Goal: Task Accomplishment & Management: Complete application form

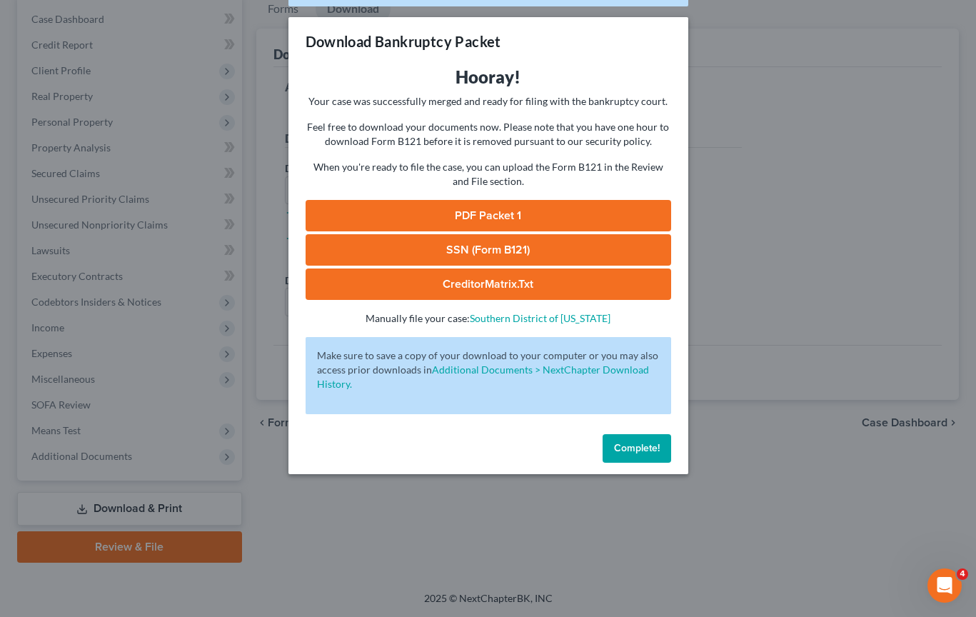
scroll to position [142, 0]
click at [640, 451] on span "Complete!" at bounding box center [637, 448] width 46 height 12
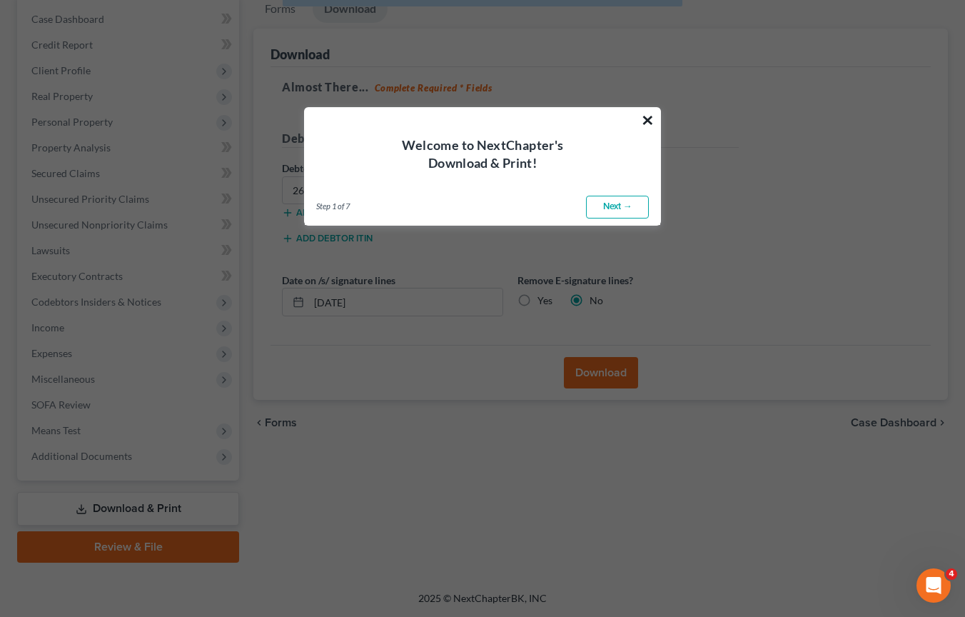
click at [651, 118] on button "×" at bounding box center [648, 120] width 14 height 23
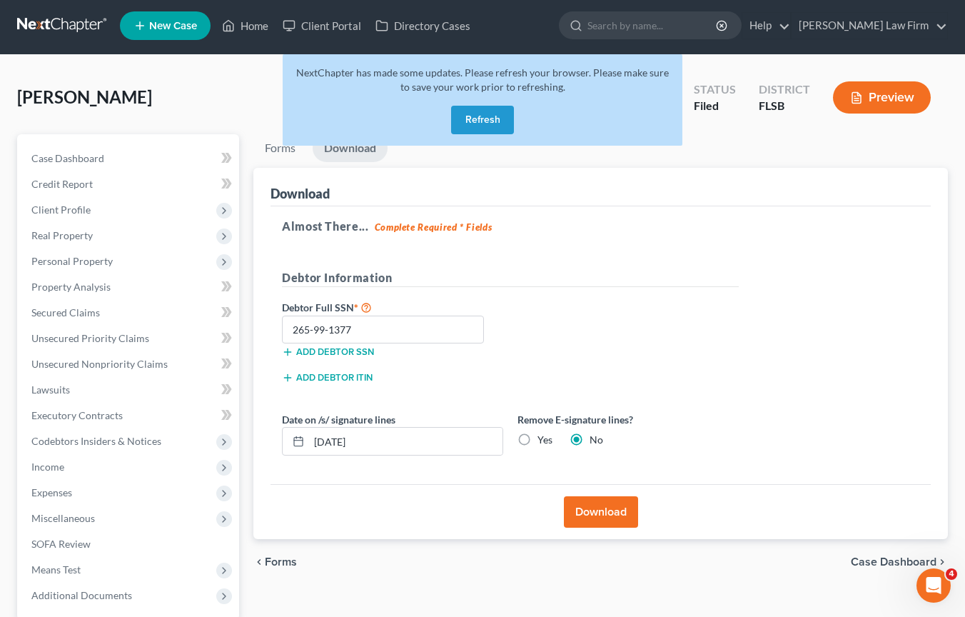
scroll to position [0, 0]
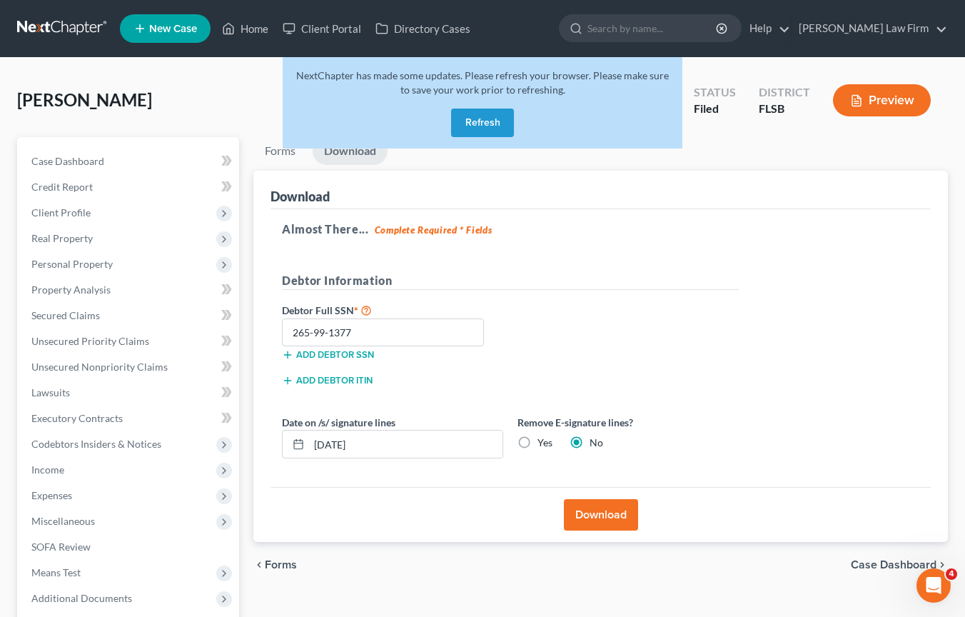
click at [496, 121] on button "Refresh" at bounding box center [482, 123] width 63 height 29
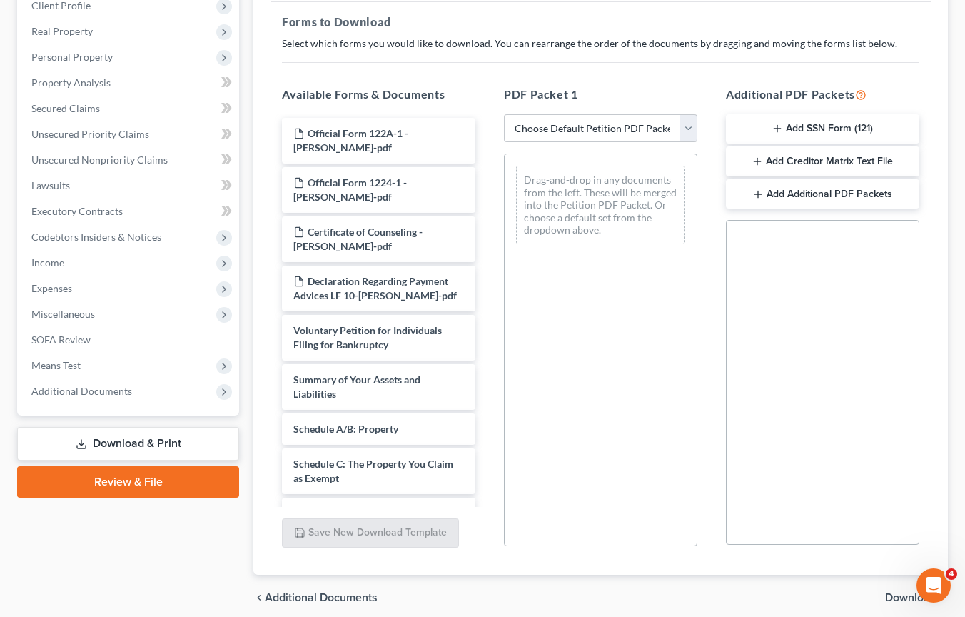
scroll to position [191, 0]
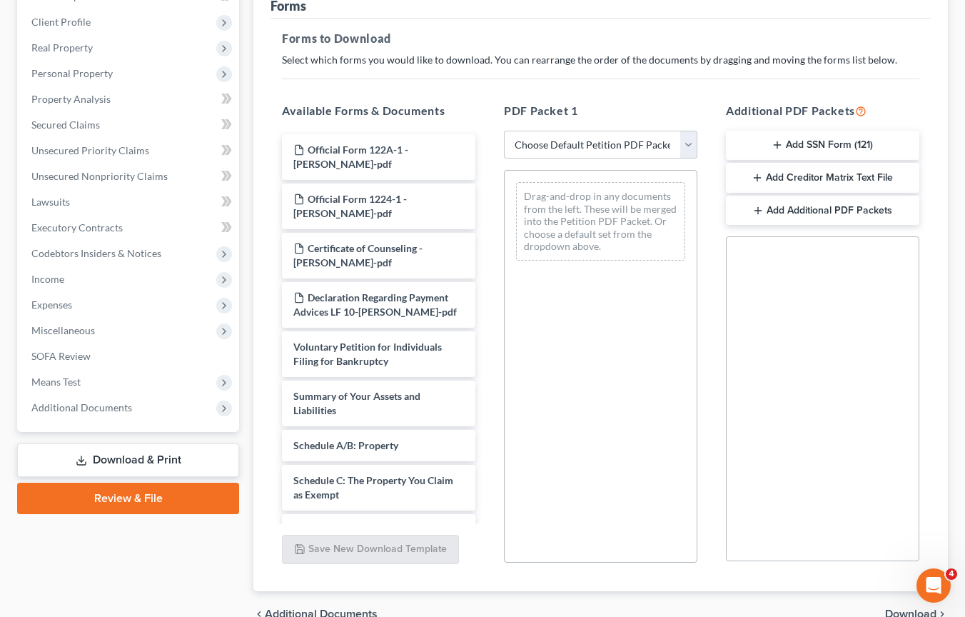
click at [935, 588] on icon "Open Intercom Messenger" at bounding box center [934, 586] width 24 height 24
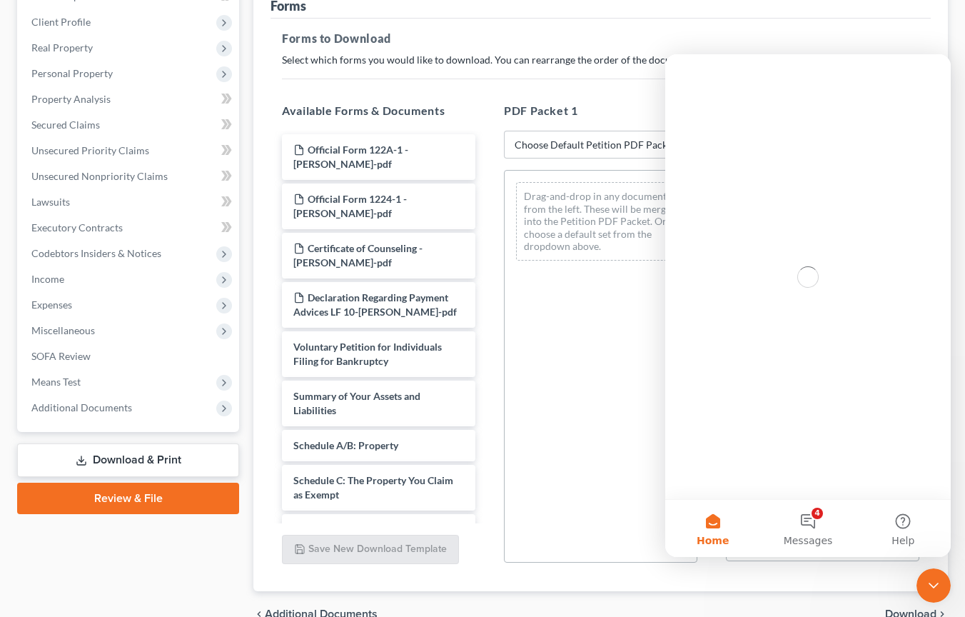
scroll to position [0, 0]
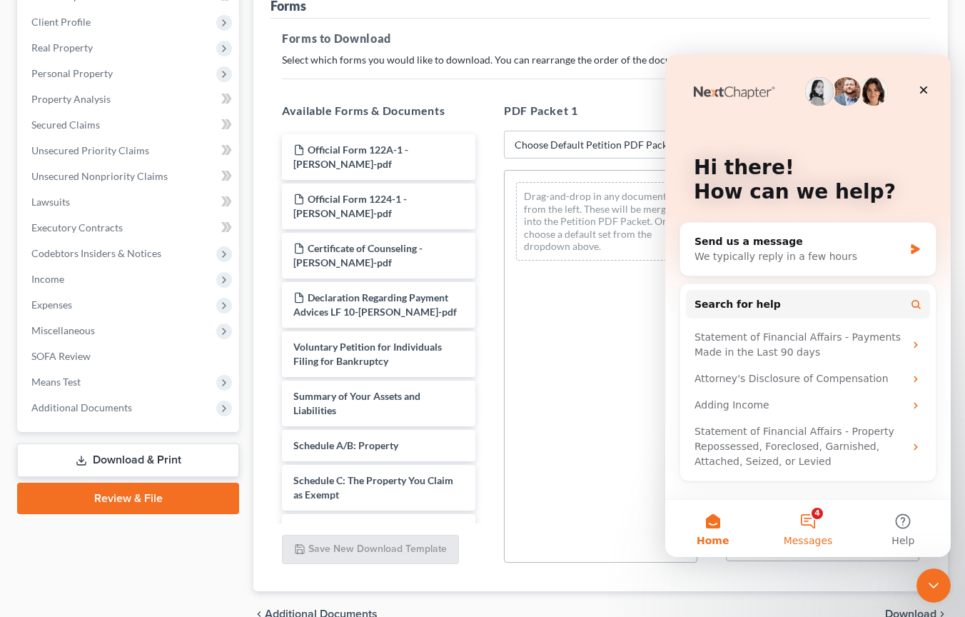
click at [812, 521] on button "4 Messages" at bounding box center [807, 528] width 95 height 57
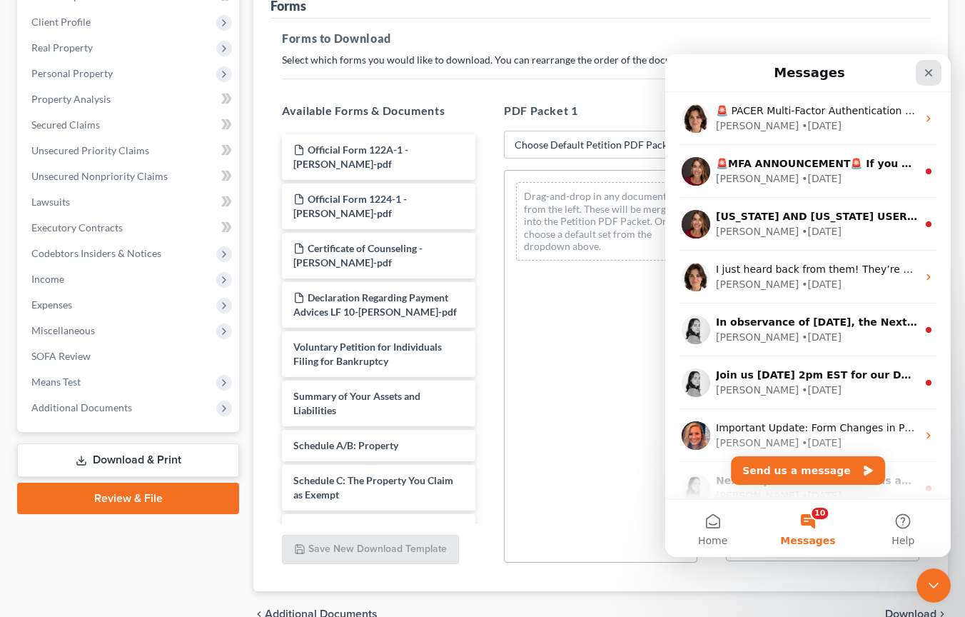
click at [930, 69] on icon "Close" at bounding box center [928, 72] width 11 height 11
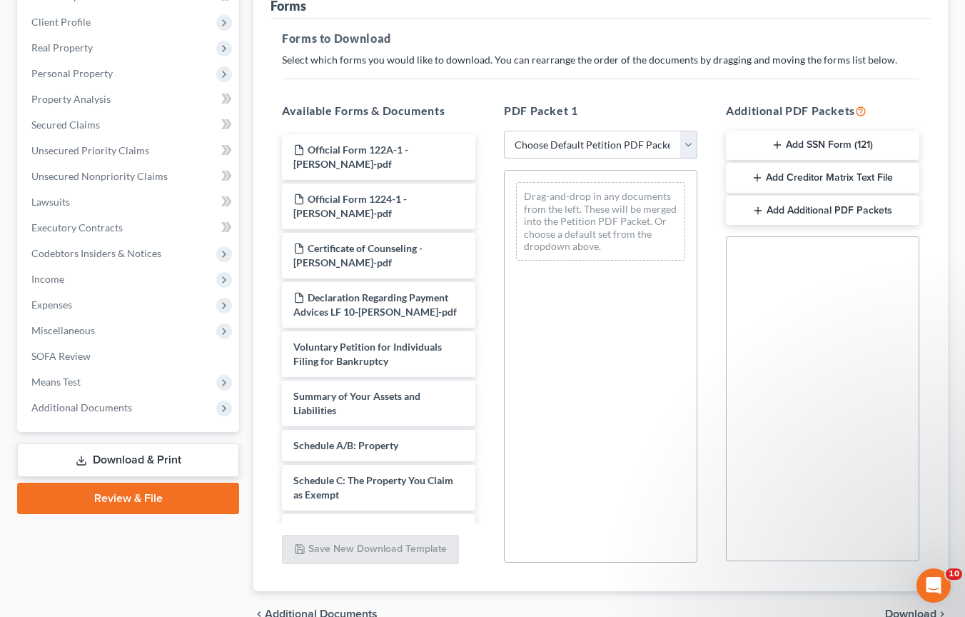
click at [686, 145] on select "Choose Default Petition PDF Packet Complete Bankruptcy Petition (all forms and …" at bounding box center [600, 145] width 193 height 29
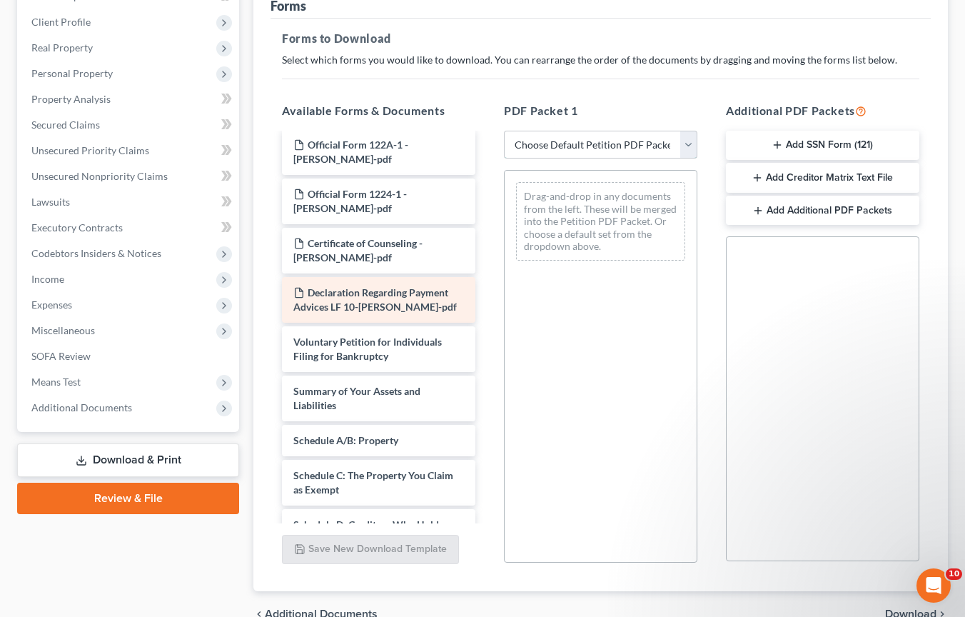
scroll to position [6, 0]
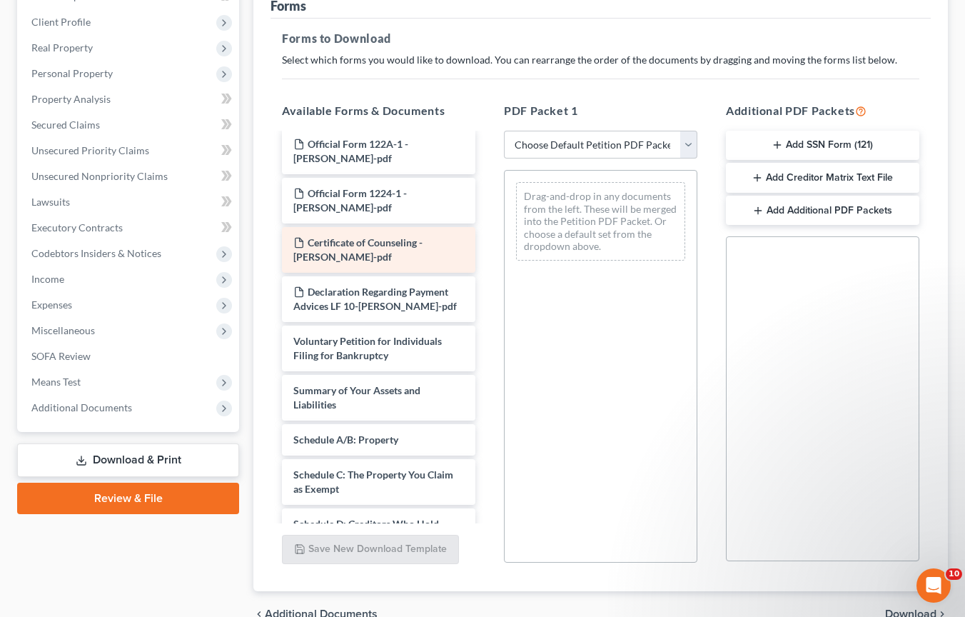
click at [391, 248] on div "Certificate of Counseling - [PERSON_NAME]-pdf" at bounding box center [378, 250] width 193 height 46
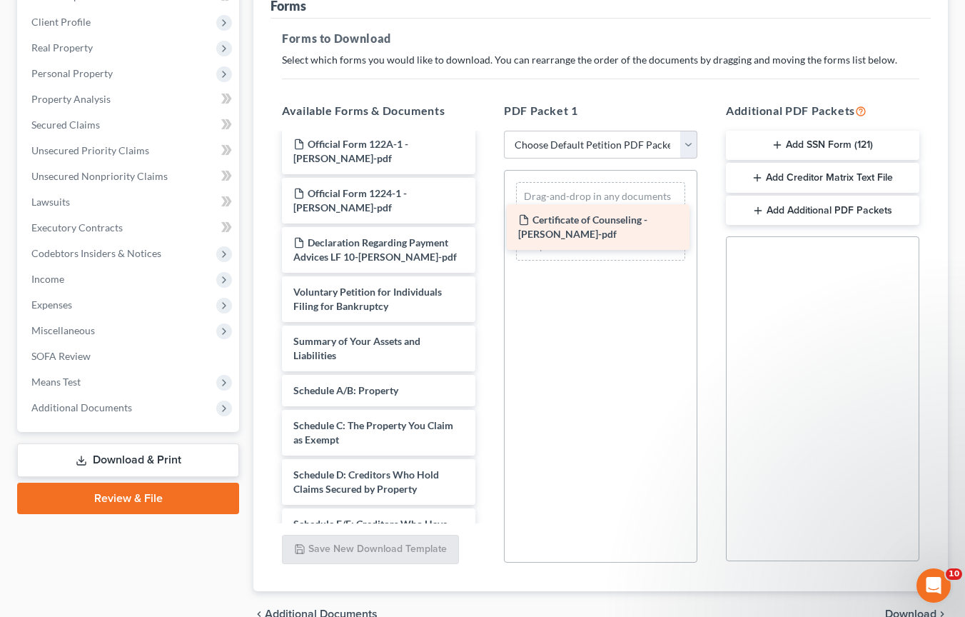
drag, startPoint x: 391, startPoint y: 248, endPoint x: 615, endPoint y: 226, distance: 226.1
click at [487, 226] on div "Certificate of Counseling - [PERSON_NAME]-pdf Official Form 122A-1 - [PERSON_NA…" at bounding box center [379, 609] width 216 height 960
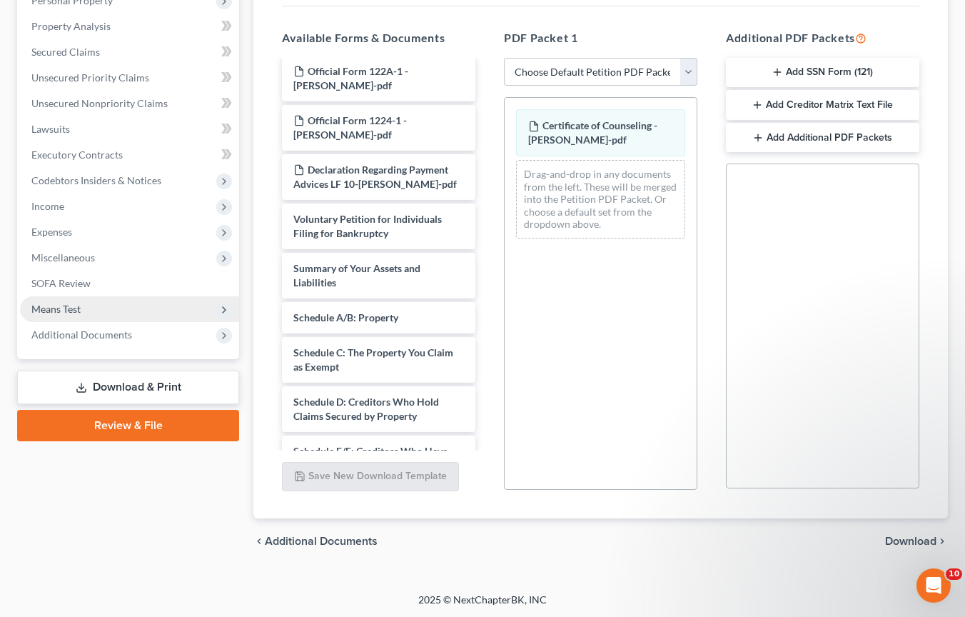
scroll to position [265, 0]
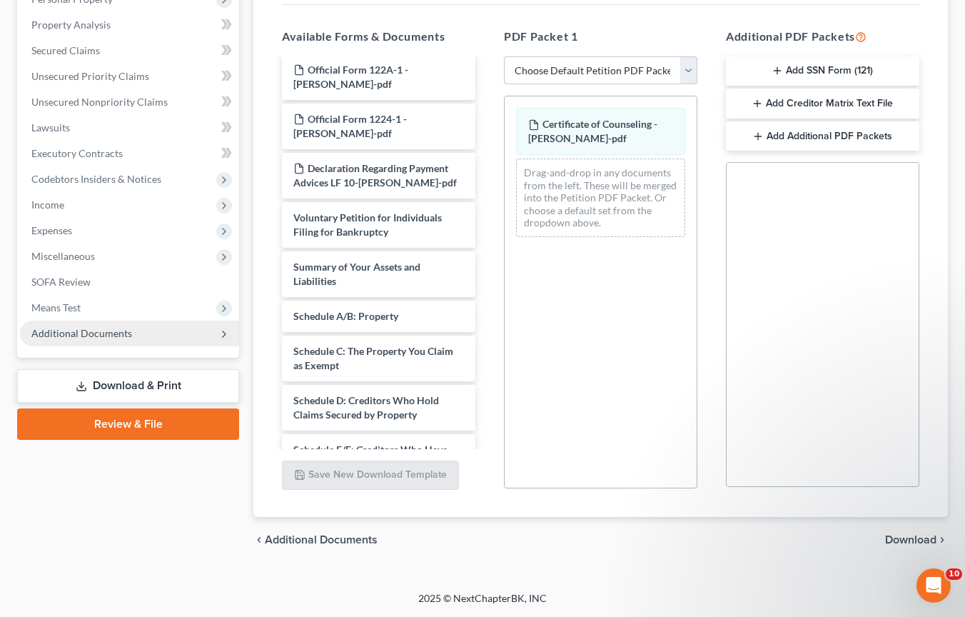
click at [130, 333] on span "Additional Documents" at bounding box center [129, 334] width 219 height 26
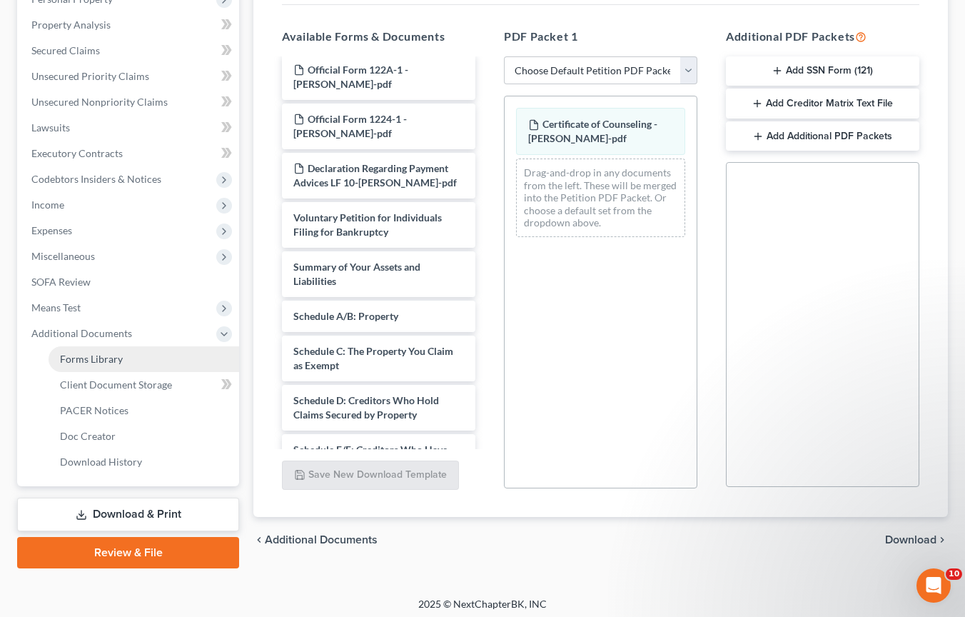
click at [131, 361] on link "Forms Library" at bounding box center [144, 359] width 191 height 26
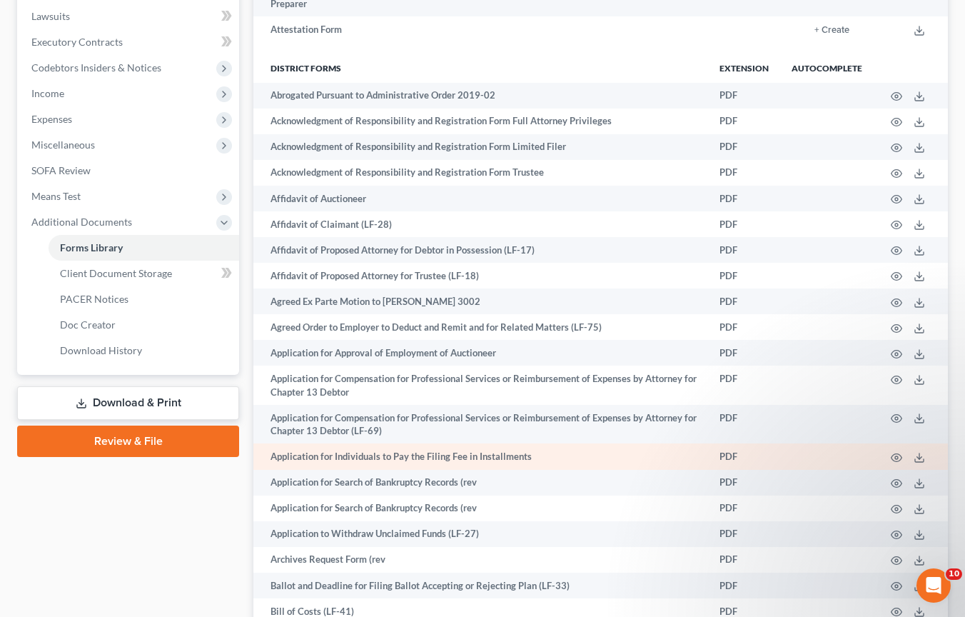
scroll to position [374, 0]
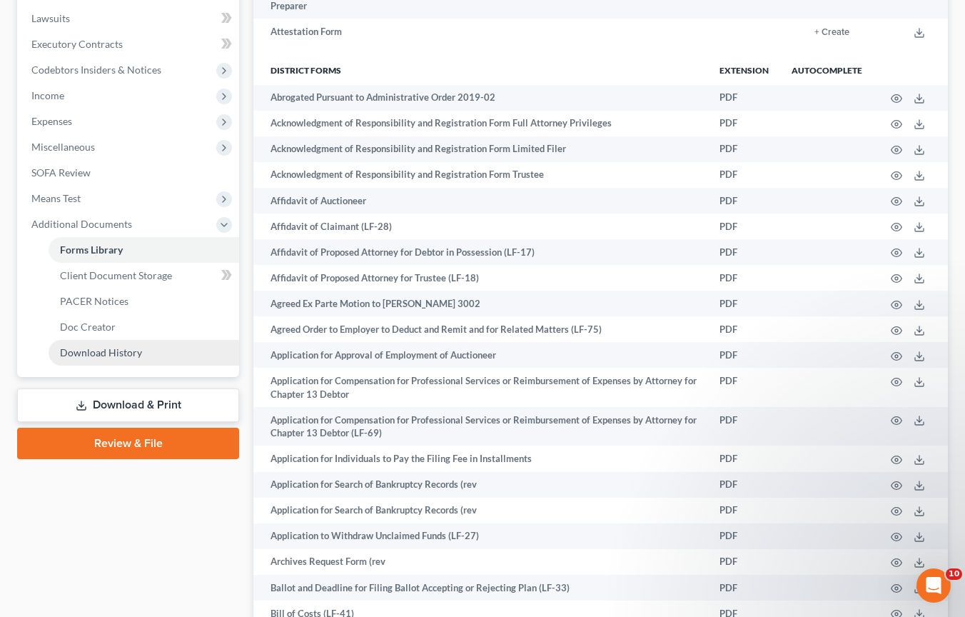
click at [110, 352] on span "Download History" at bounding box center [101, 352] width 82 height 12
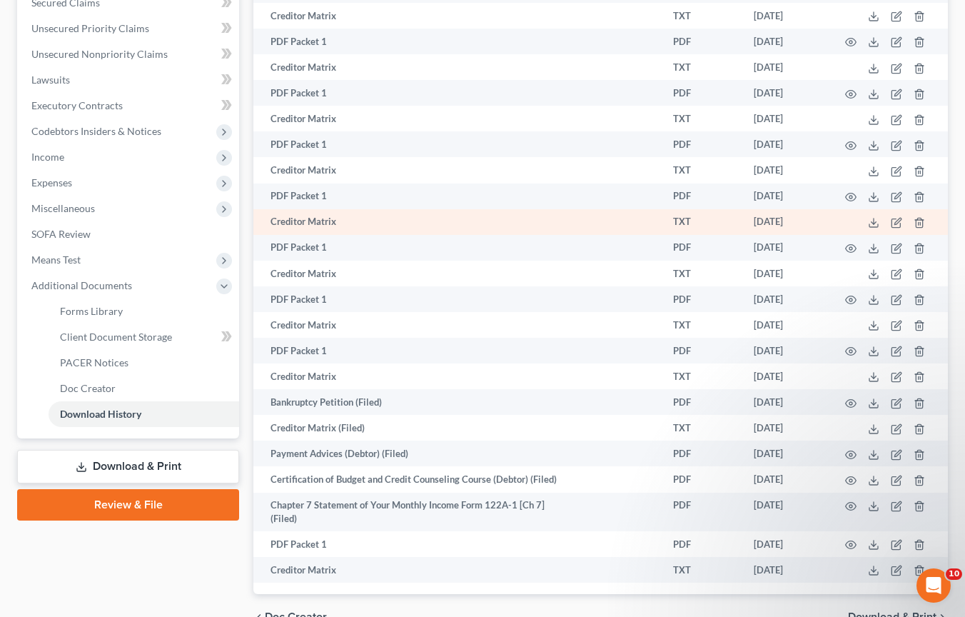
scroll to position [377, 0]
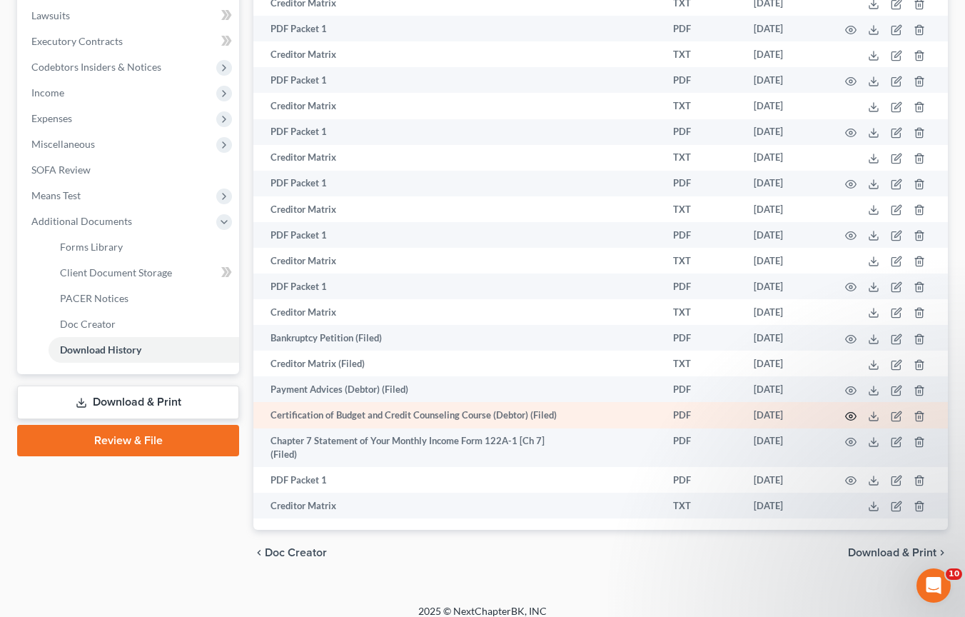
click at [853, 415] on circle "button" at bounding box center [851, 416] width 3 height 3
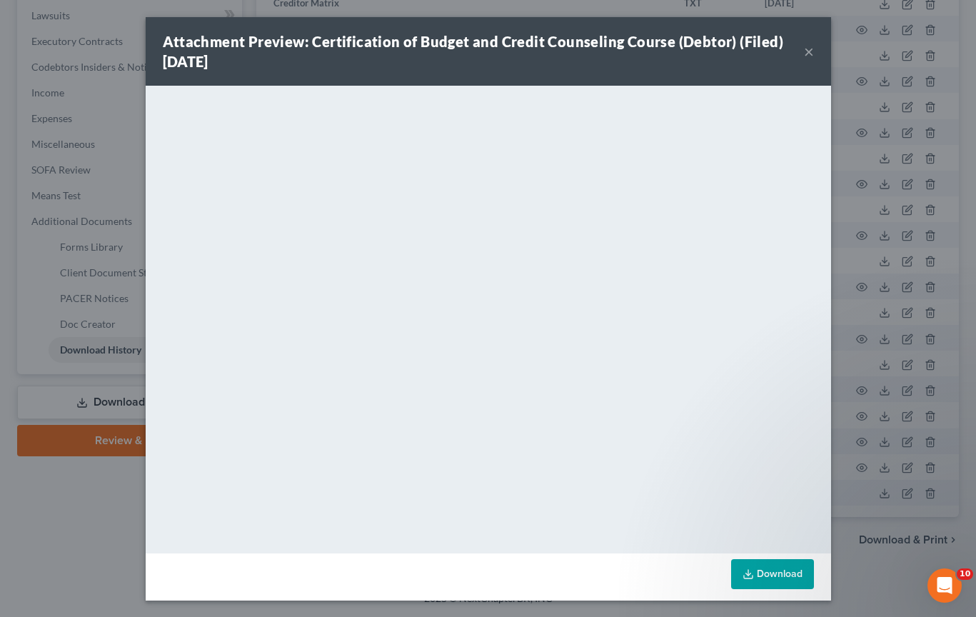
click at [804, 49] on button "×" at bounding box center [809, 51] width 10 height 17
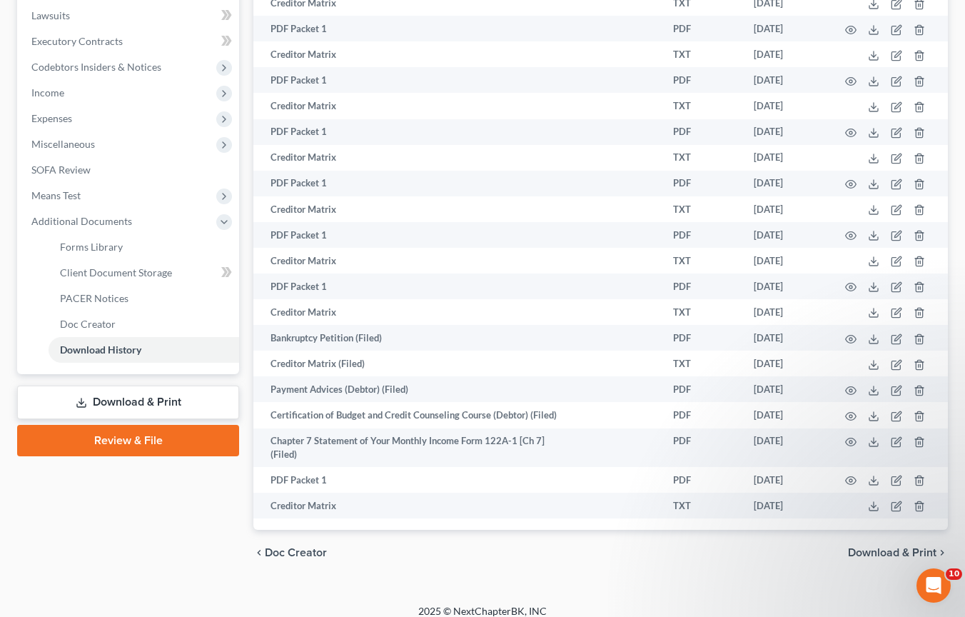
click at [933, 582] on icon "Open Intercom Messenger" at bounding box center [934, 586] width 24 height 24
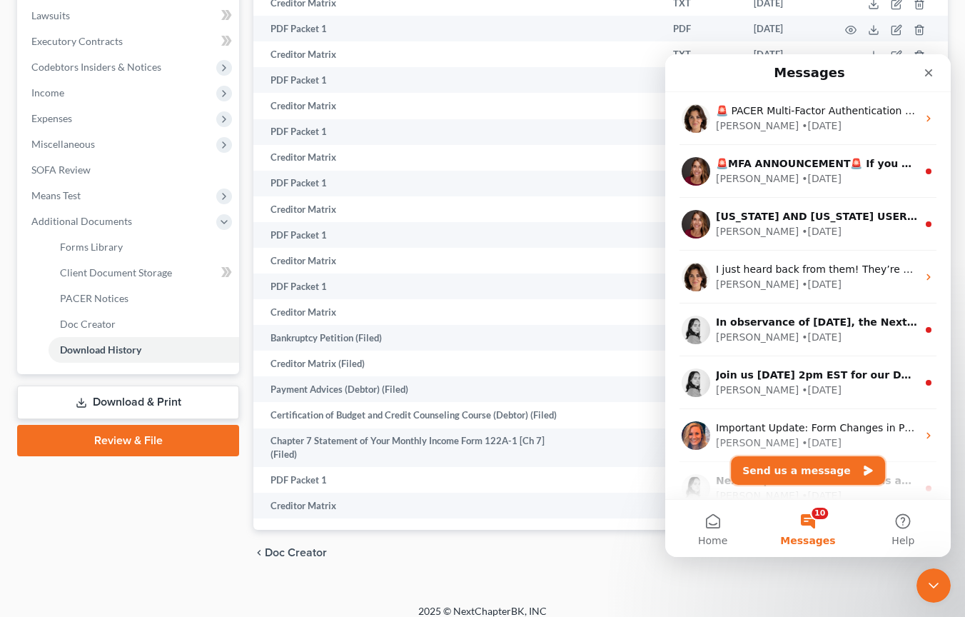
click at [823, 469] on button "Send us a message" at bounding box center [808, 470] width 154 height 29
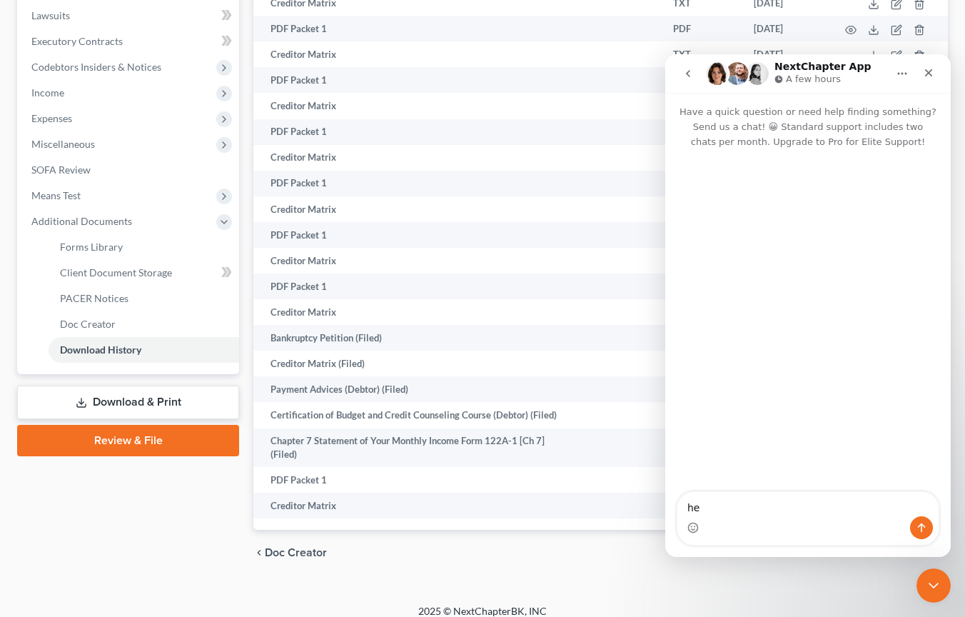
type textarea "h"
type textarea "J"
type textarea "Hello, I am looking for two documents that were filed but do not appear on ecf?"
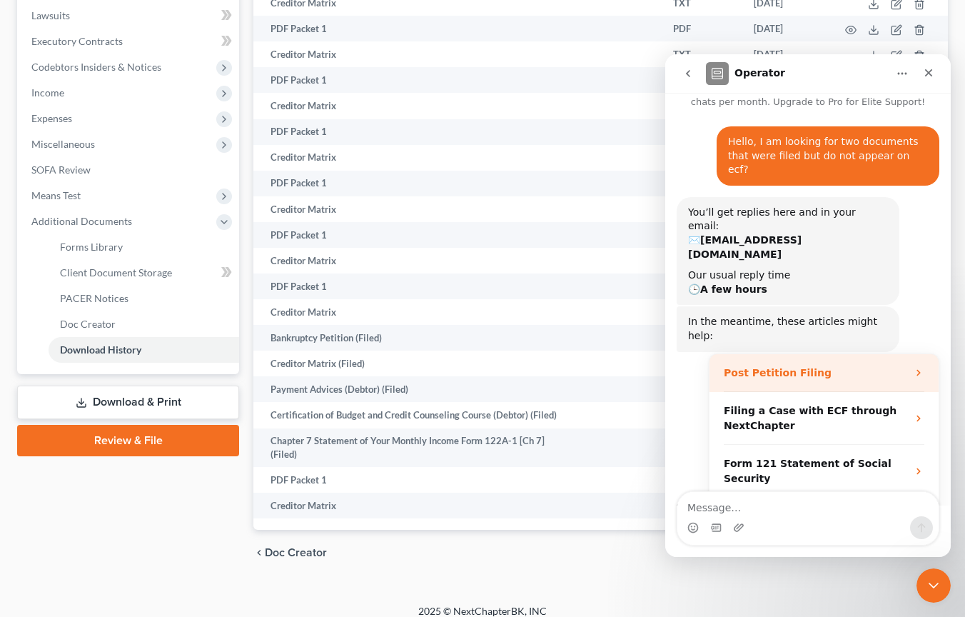
scroll to position [41, 0]
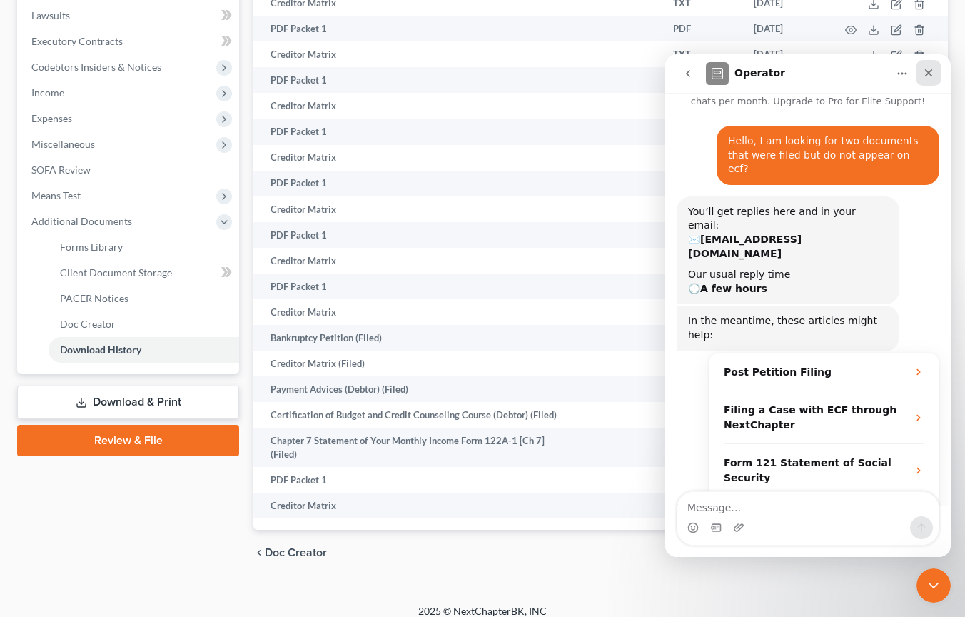
click at [927, 75] on icon "Close" at bounding box center [928, 72] width 11 height 11
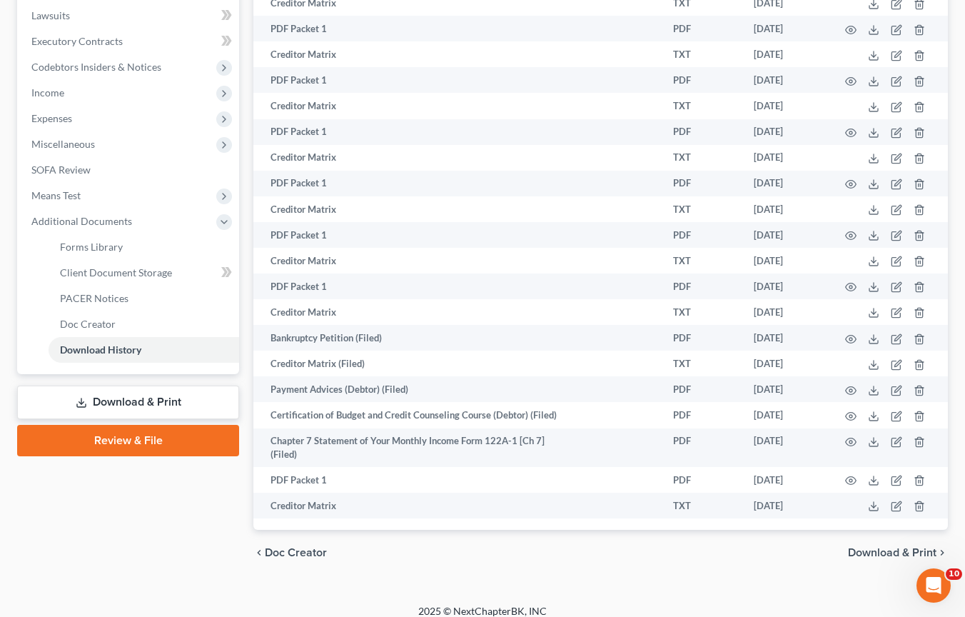
click at [112, 443] on link "Review & File" at bounding box center [128, 440] width 222 height 31
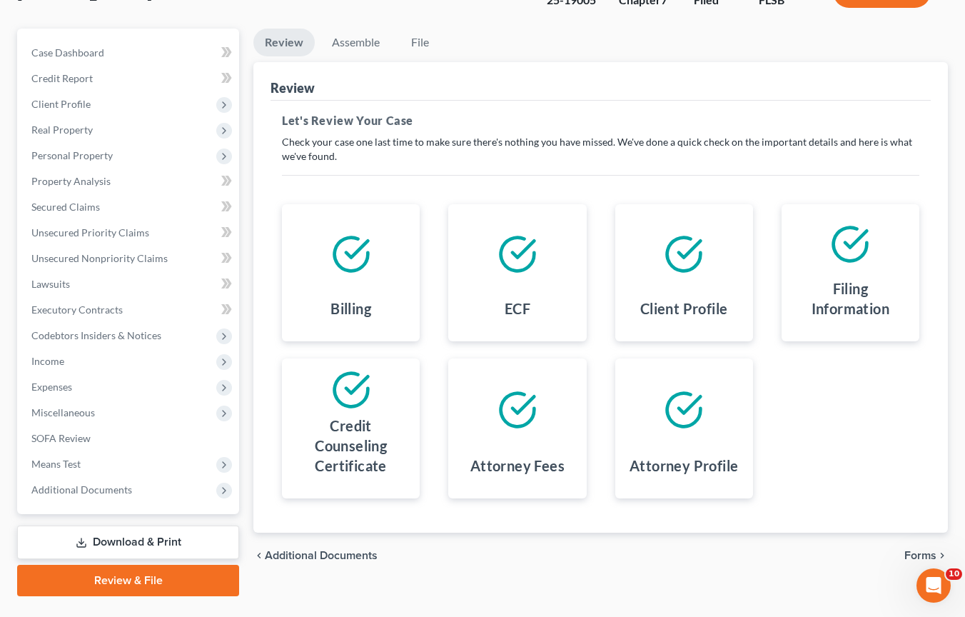
scroll to position [109, 0]
click at [550, 290] on div at bounding box center [517, 253] width 115 height 77
click at [931, 553] on span "Forms" at bounding box center [921, 554] width 32 height 11
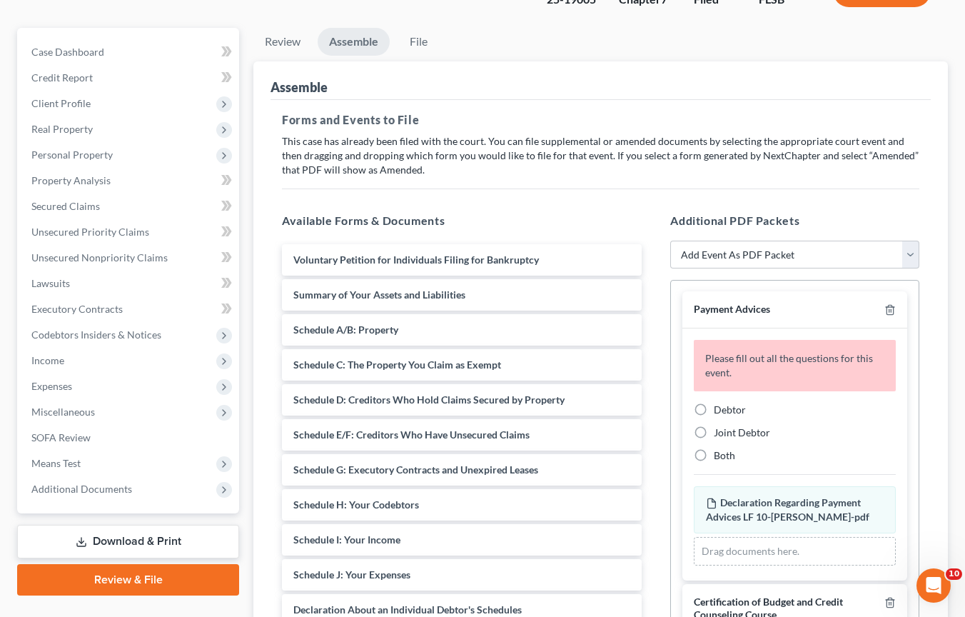
scroll to position [0, 0]
click at [891, 311] on line "button" at bounding box center [891, 312] width 0 height 3
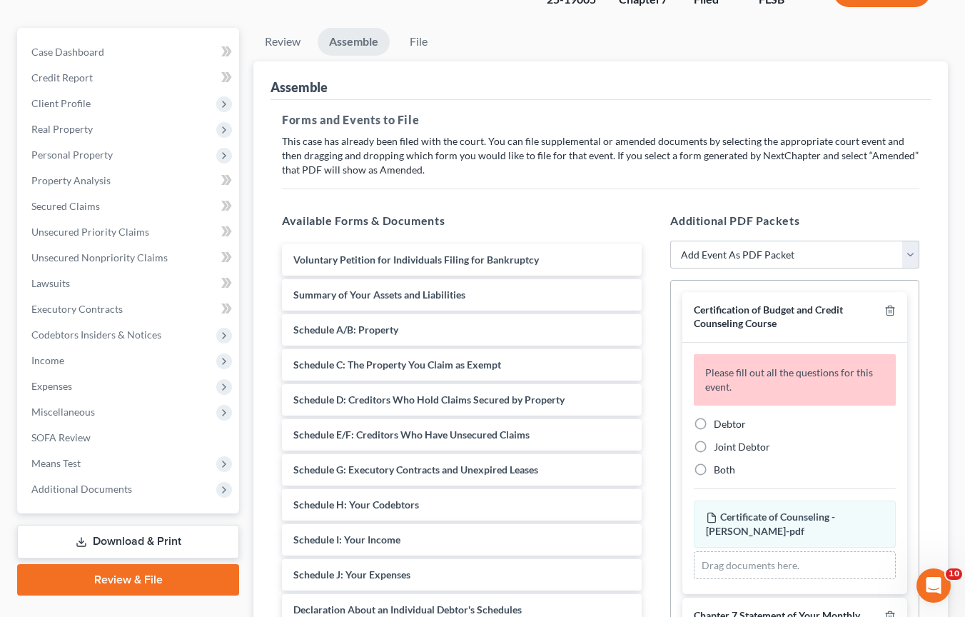
click at [714, 421] on label "Debtor" at bounding box center [730, 424] width 32 height 14
click at [720, 421] on input "Debtor" at bounding box center [724, 421] width 9 height 9
radio input "true"
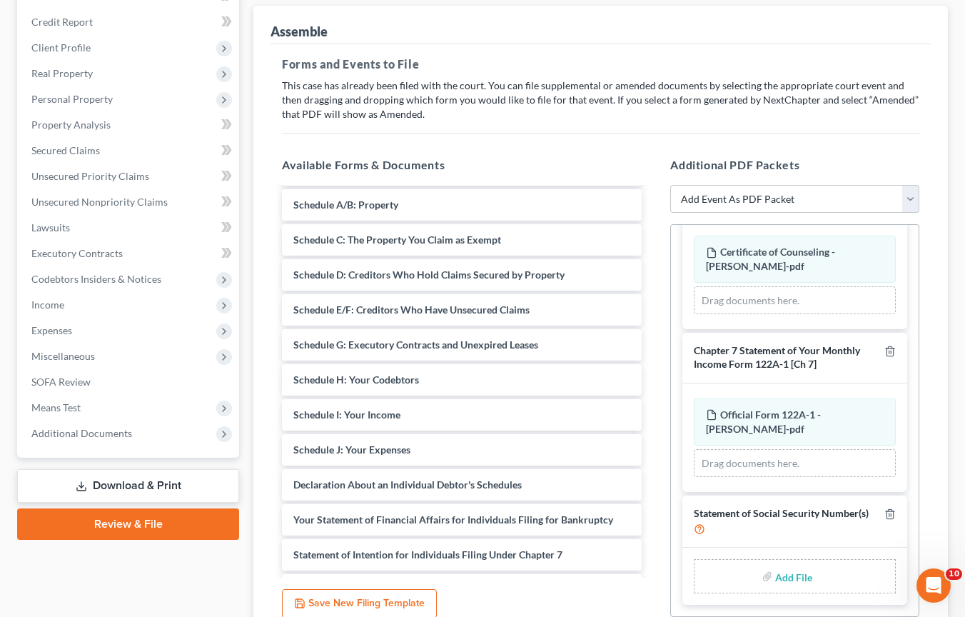
scroll to position [181, 0]
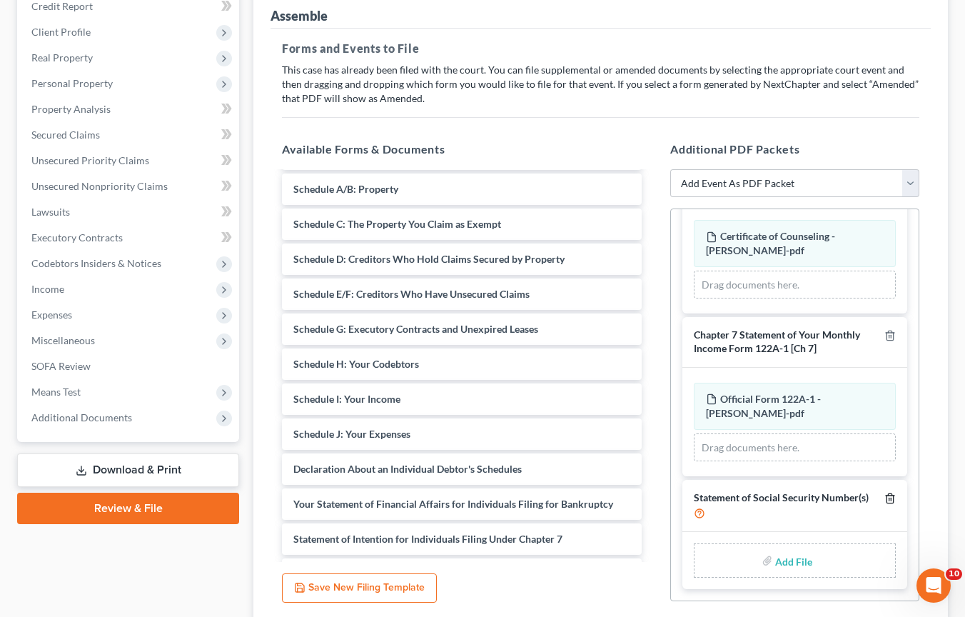
click at [887, 498] on icon "button" at bounding box center [890, 497] width 6 height 9
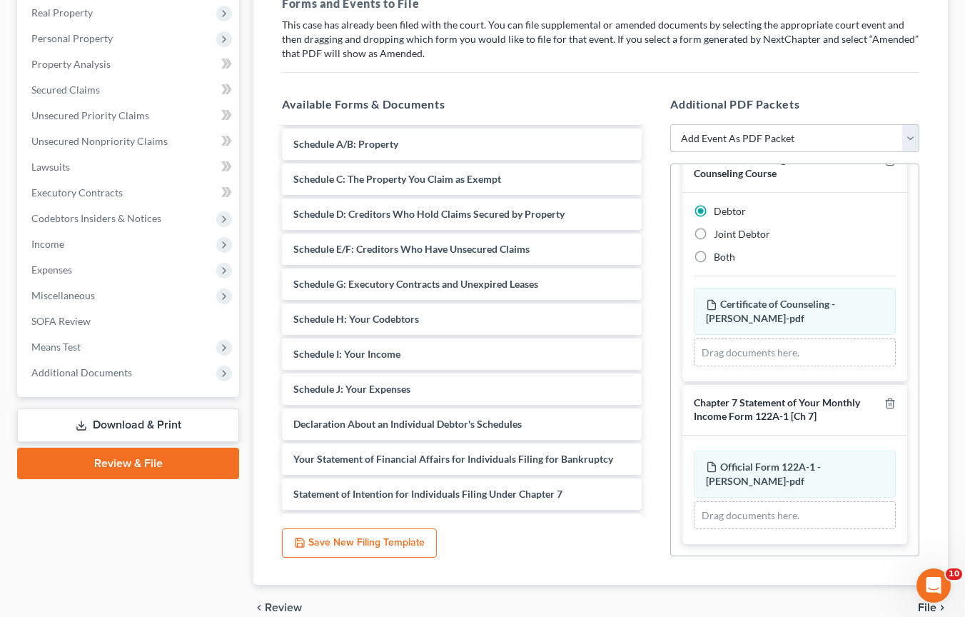
scroll to position [271, 0]
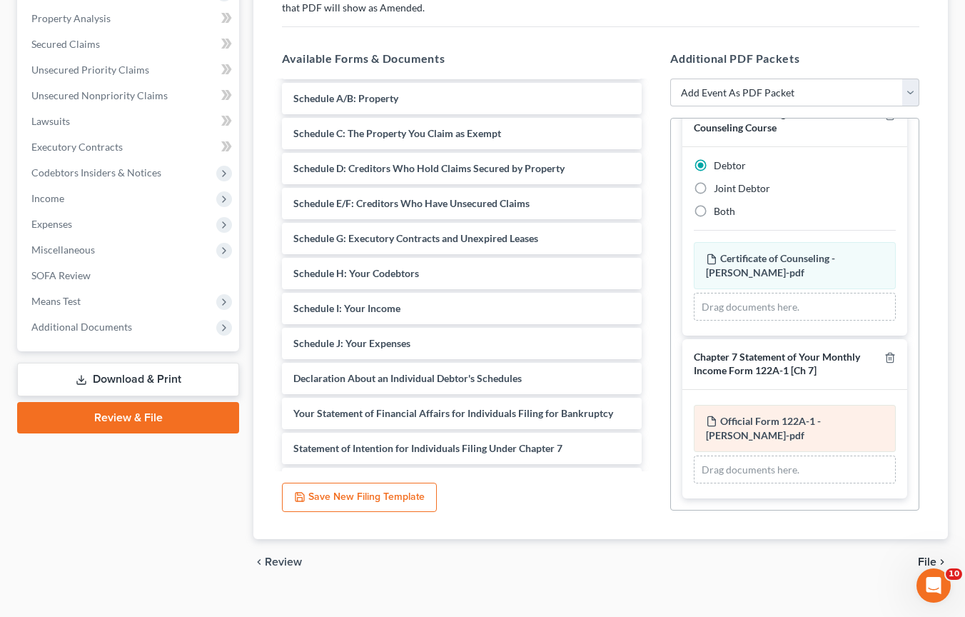
click at [803, 441] on div "Official Form 122A-1 - [PERSON_NAME]-pdf Amended Official Form 122A-1 - [PERSON…" at bounding box center [795, 428] width 202 height 47
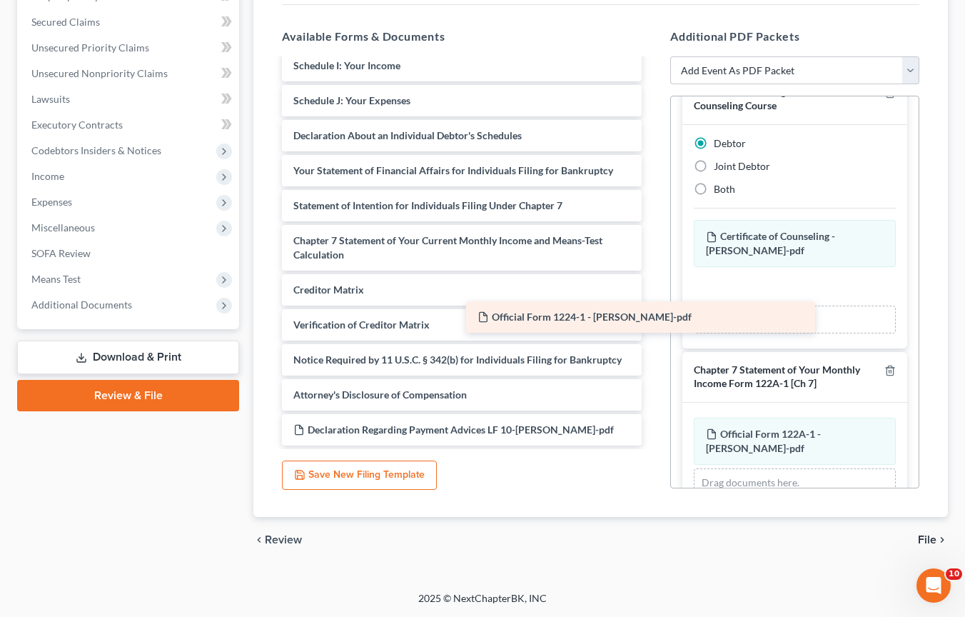
scroll to position [304, 0]
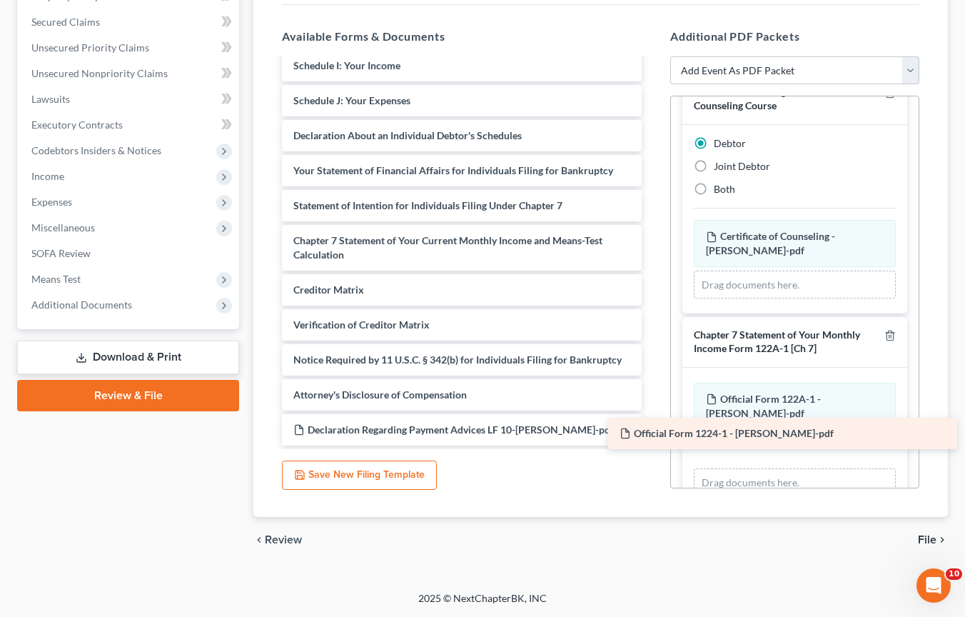
drag, startPoint x: 478, startPoint y: 391, endPoint x: 804, endPoint y: 430, distance: 328.6
click at [653, 430] on div "Official Form 1224-1 - [PERSON_NAME]-pdf Voluntary Petition for Individuals Fil…" at bounding box center [462, 107] width 383 height 675
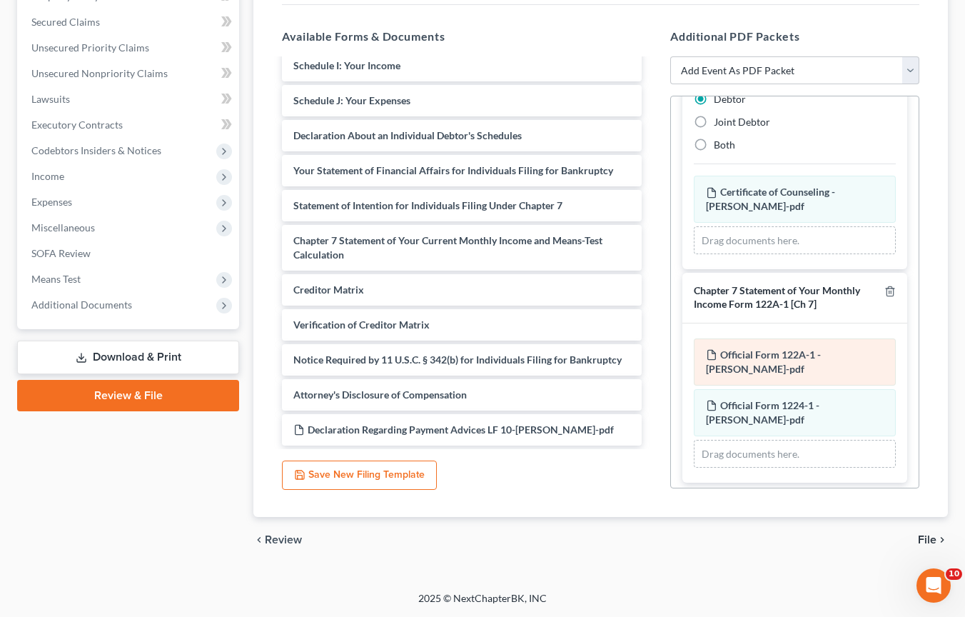
scroll to position [84, 0]
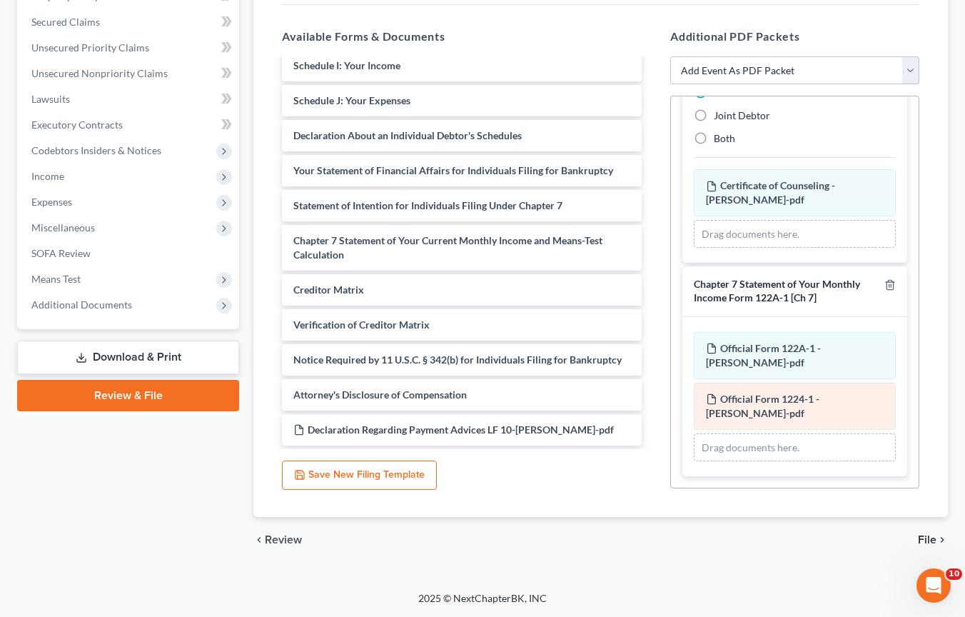
click at [825, 417] on div "Official Form 1224-1 - [PERSON_NAME]-pdf Amended Official Form 1224-1 - [PERSON…" at bounding box center [795, 406] width 202 height 47
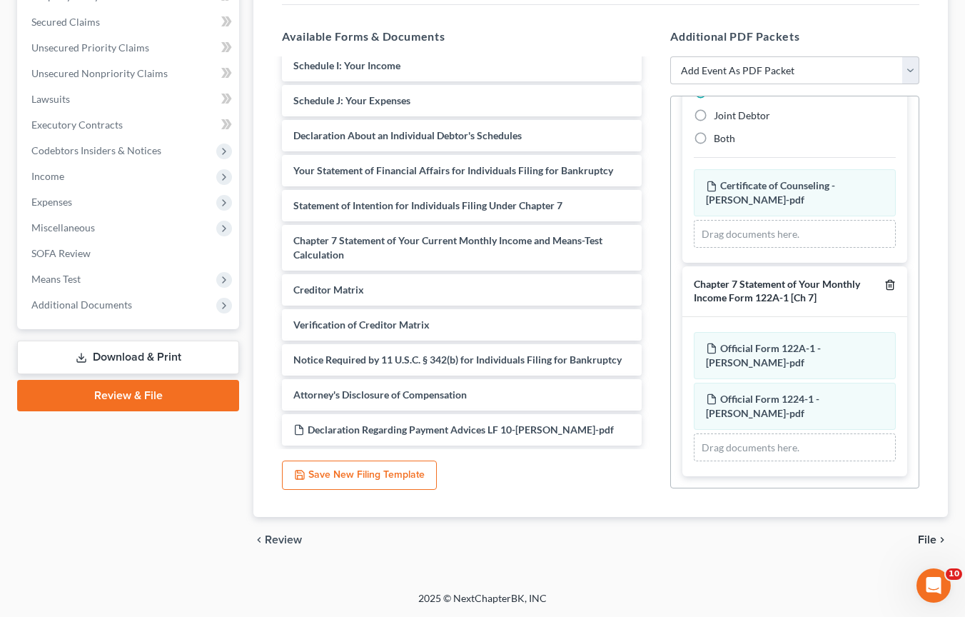
click at [885, 281] on icon "button" at bounding box center [890, 284] width 11 height 11
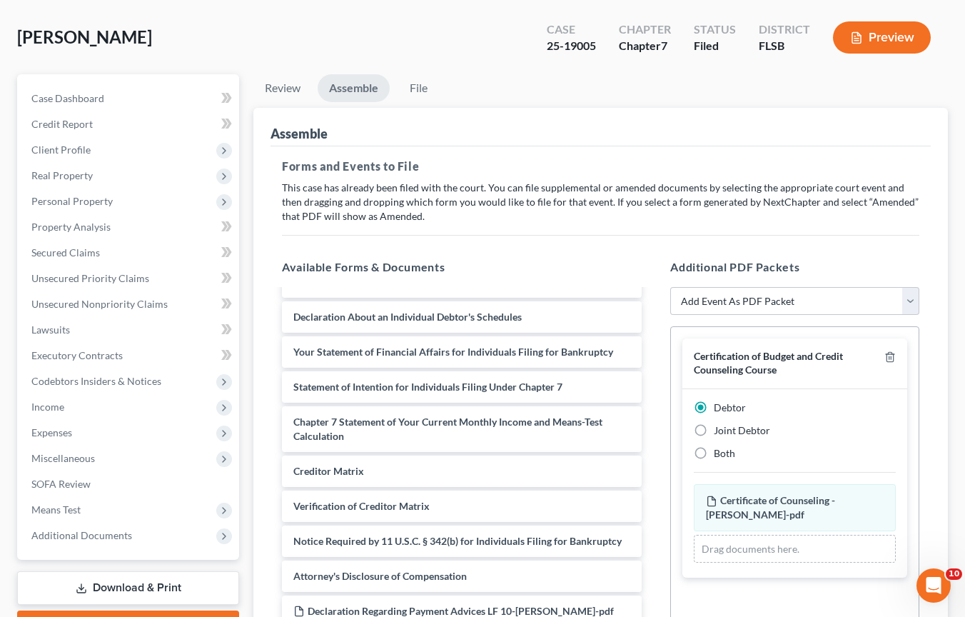
scroll to position [30, 0]
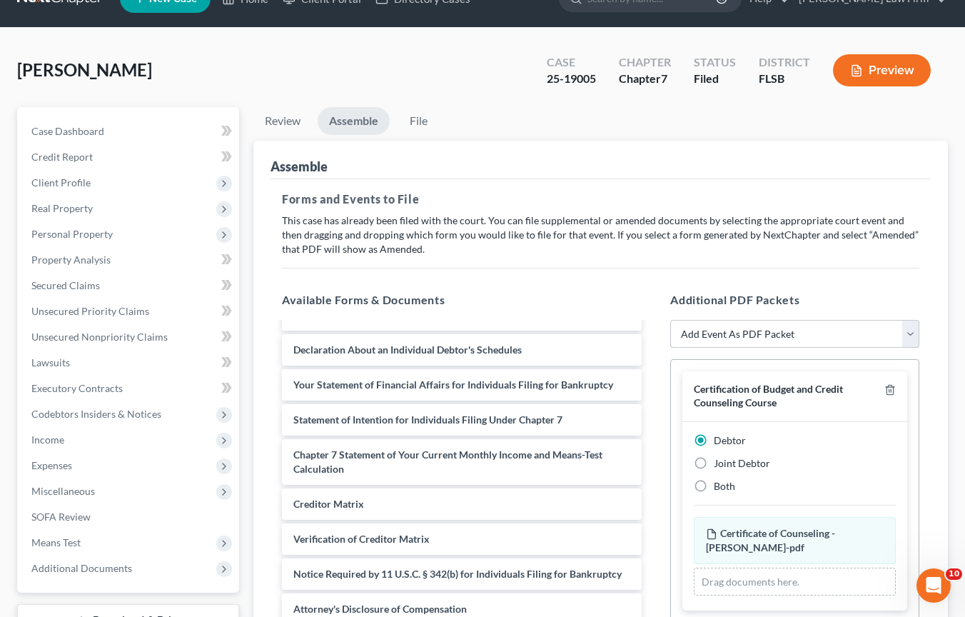
click at [912, 335] on select "Add Event As PDF Packet Affidavit Notice of Case Reassignment Affidavit to Defe…" at bounding box center [794, 334] width 249 height 29
select select "13"
select select
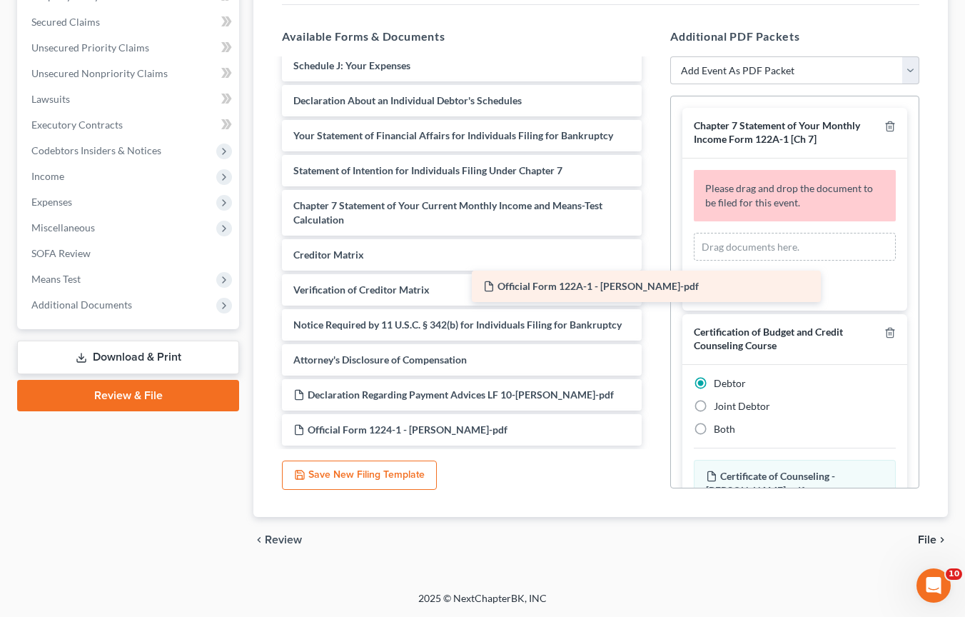
scroll to position [339, 0]
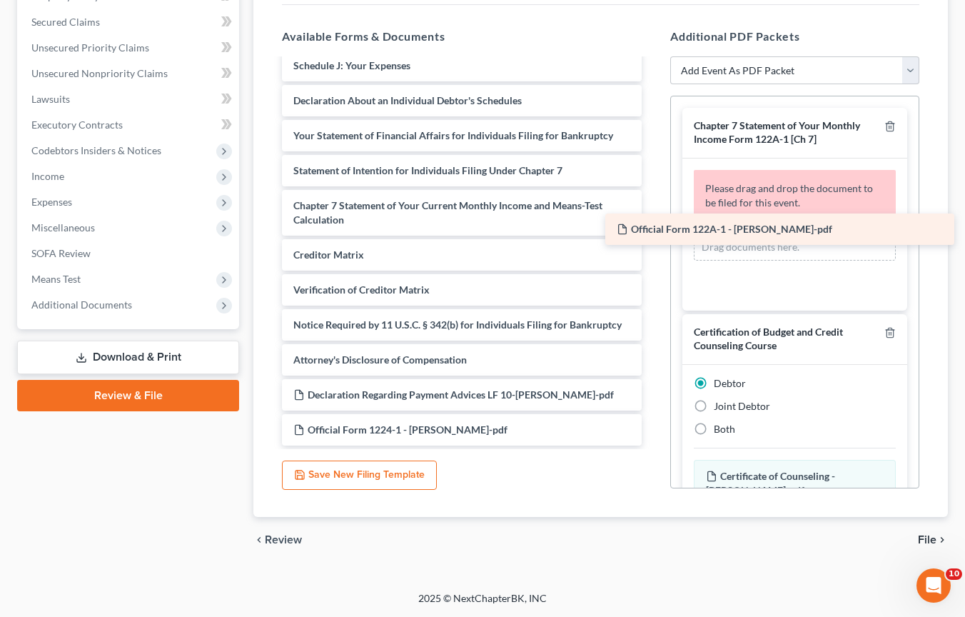
drag, startPoint x: 458, startPoint y: 393, endPoint x: 781, endPoint y: 228, distance: 363.4
click at [653, 228] on div "Official Form 122A-1 - [PERSON_NAME]-pdf Voluntary Petition for Individuals Fil…" at bounding box center [462, 90] width 383 height 710
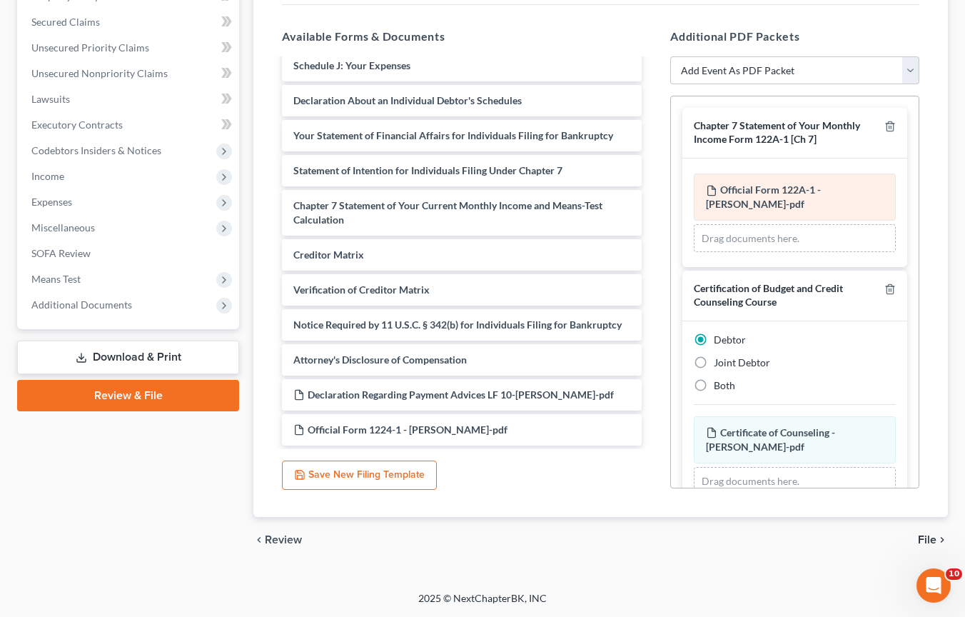
click at [800, 208] on div "Official Form 122A-1 - [PERSON_NAME]-pdf Amended Official Form 122A-1 - [PERSON…" at bounding box center [795, 197] width 202 height 47
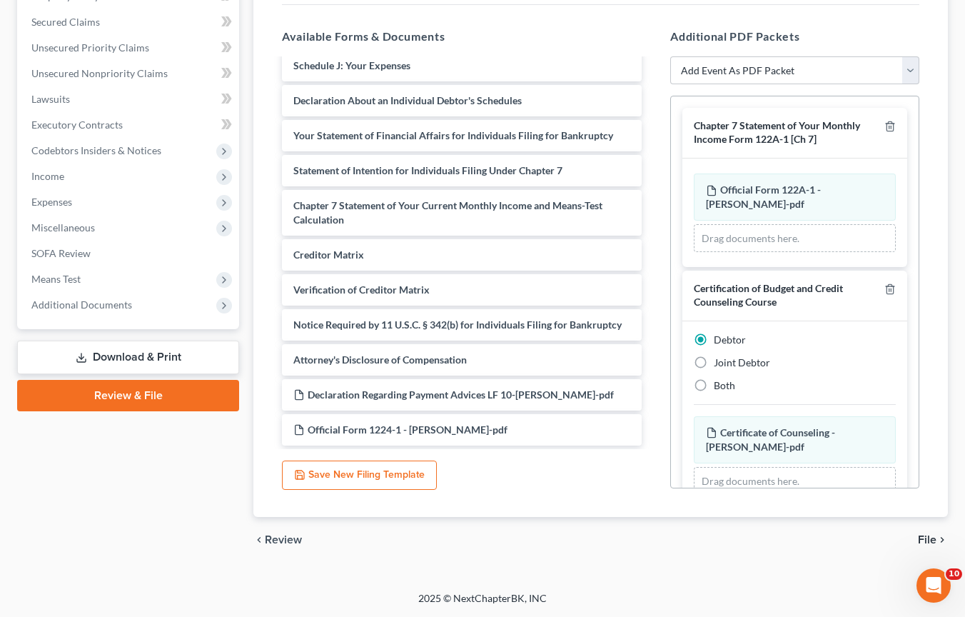
click at [925, 539] on span "File" at bounding box center [927, 539] width 19 height 11
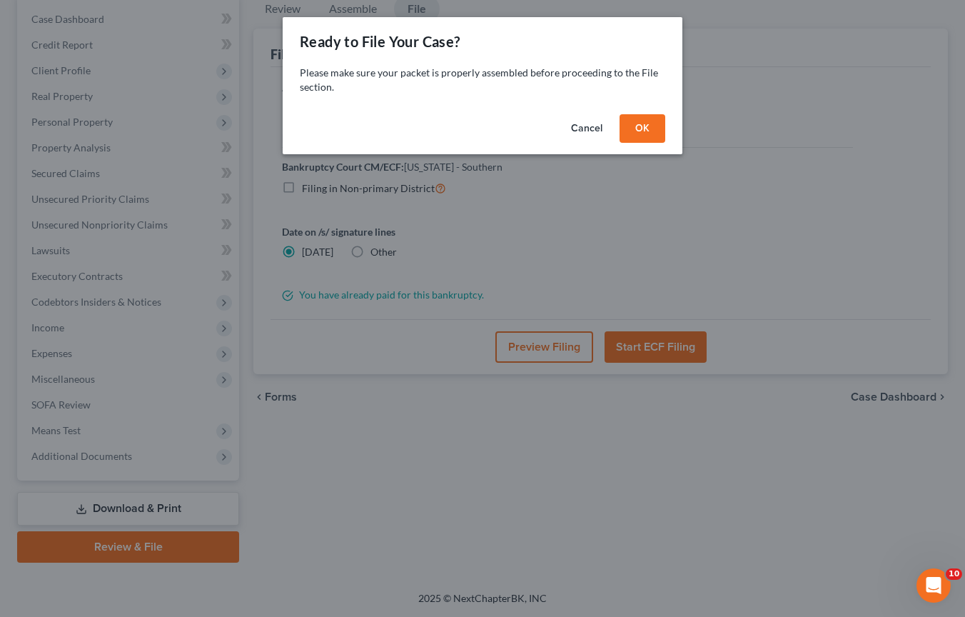
scroll to position [142, 0]
click at [658, 130] on button "OK" at bounding box center [648, 128] width 46 height 29
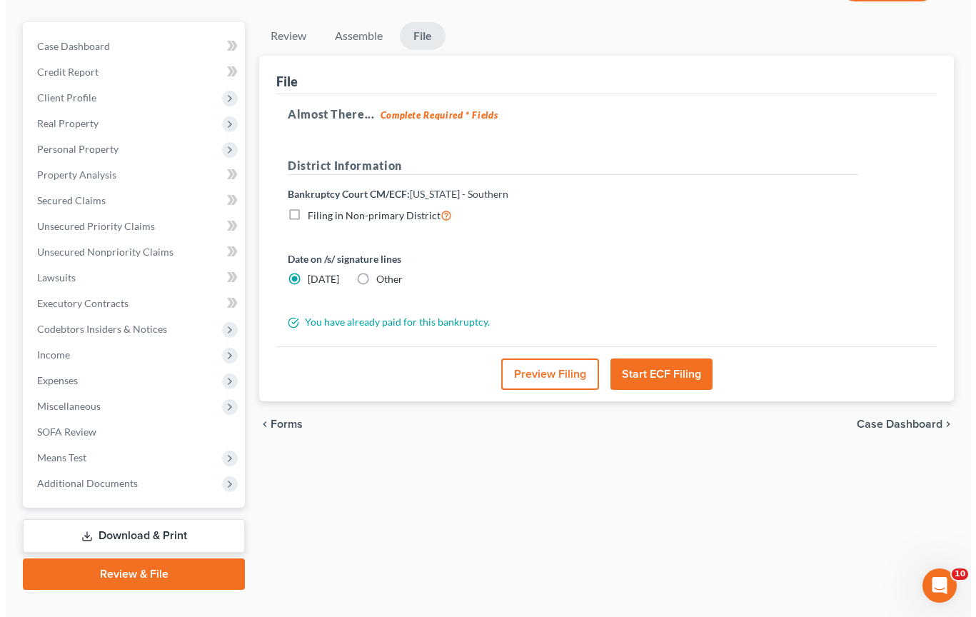
scroll to position [112, 0]
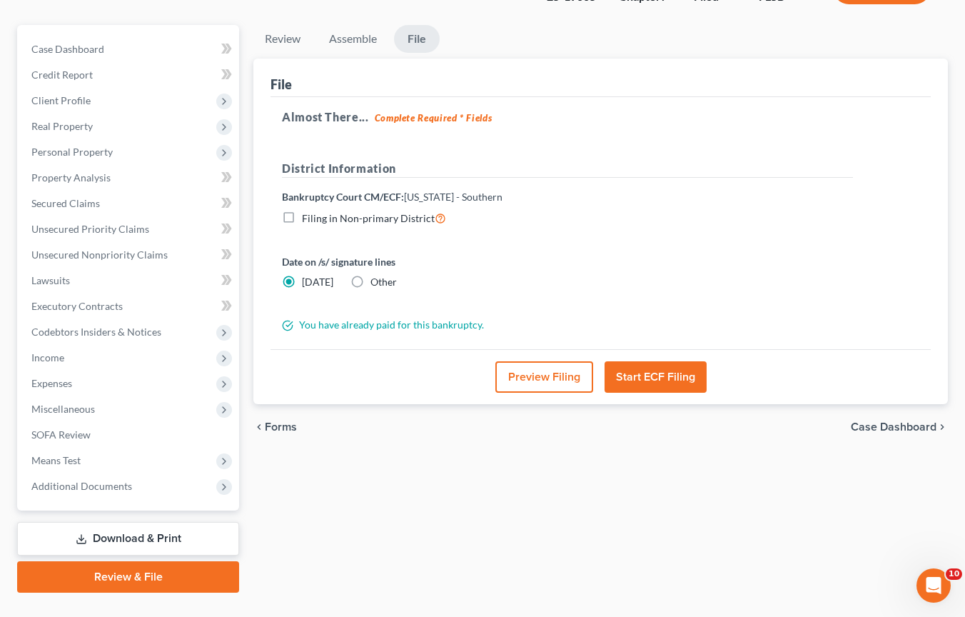
click at [666, 378] on button "Start ECF Filing" at bounding box center [656, 376] width 102 height 31
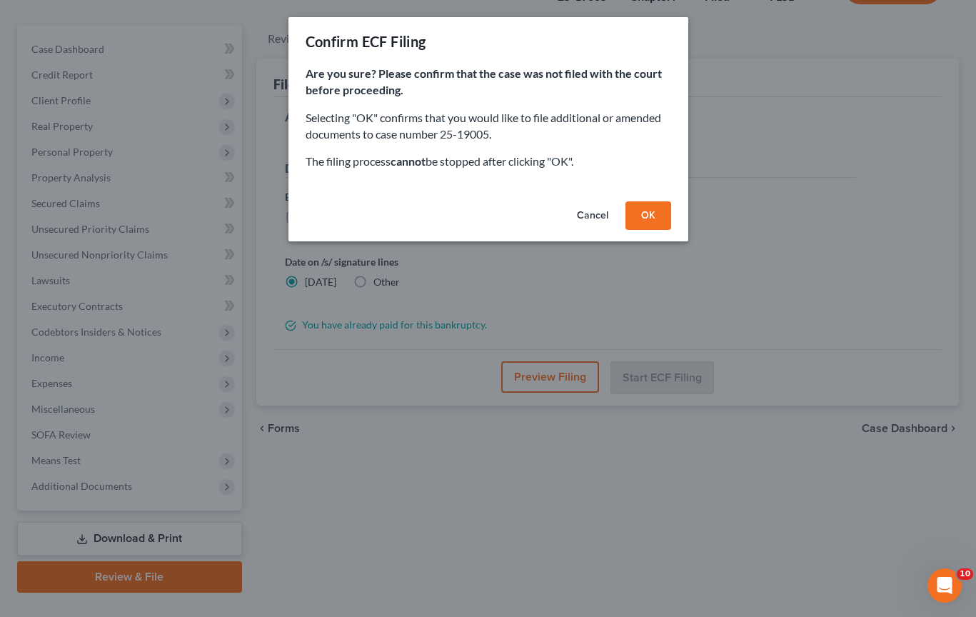
click at [645, 212] on button "OK" at bounding box center [648, 215] width 46 height 29
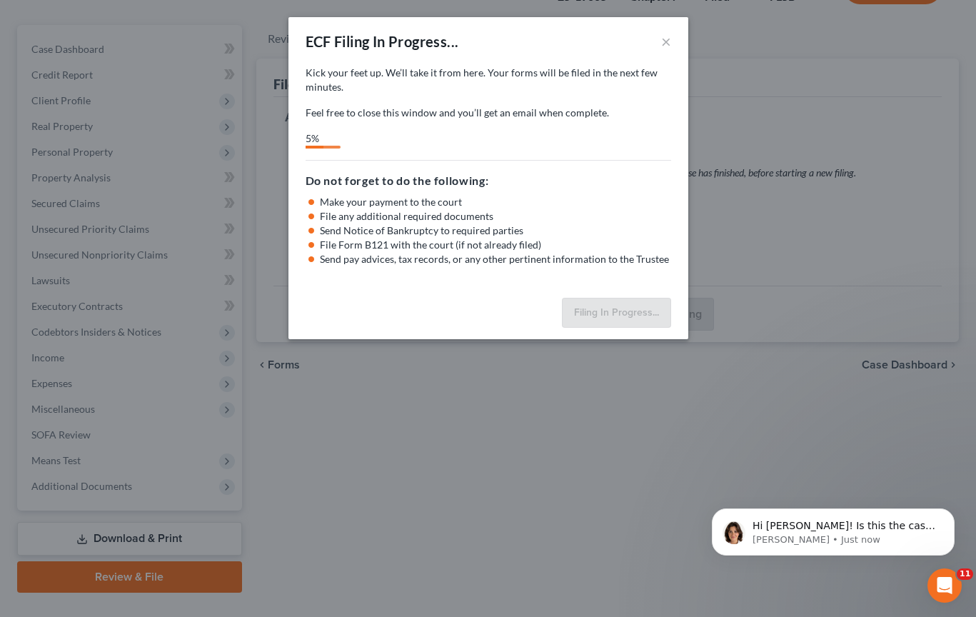
scroll to position [159, 0]
click at [833, 536] on p "[PERSON_NAME] • 3m ago" at bounding box center [845, 539] width 184 height 13
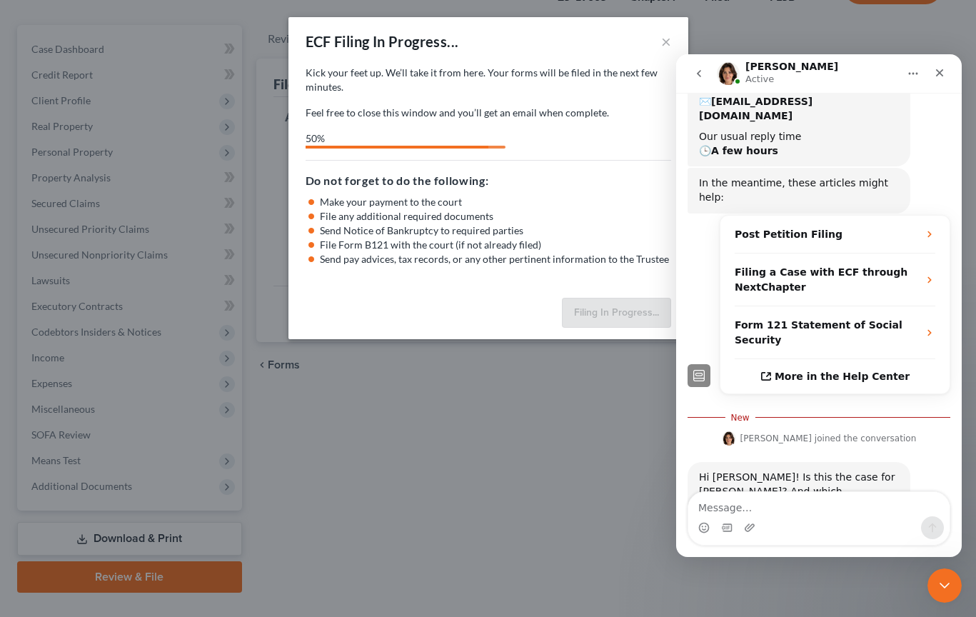
scroll to position [182, 0]
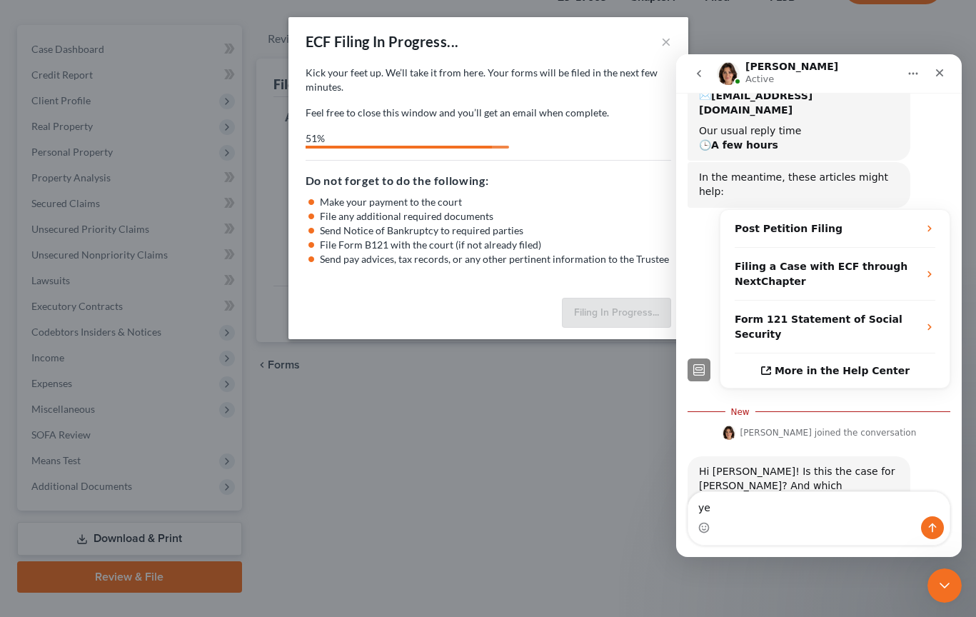
type textarea "yes"
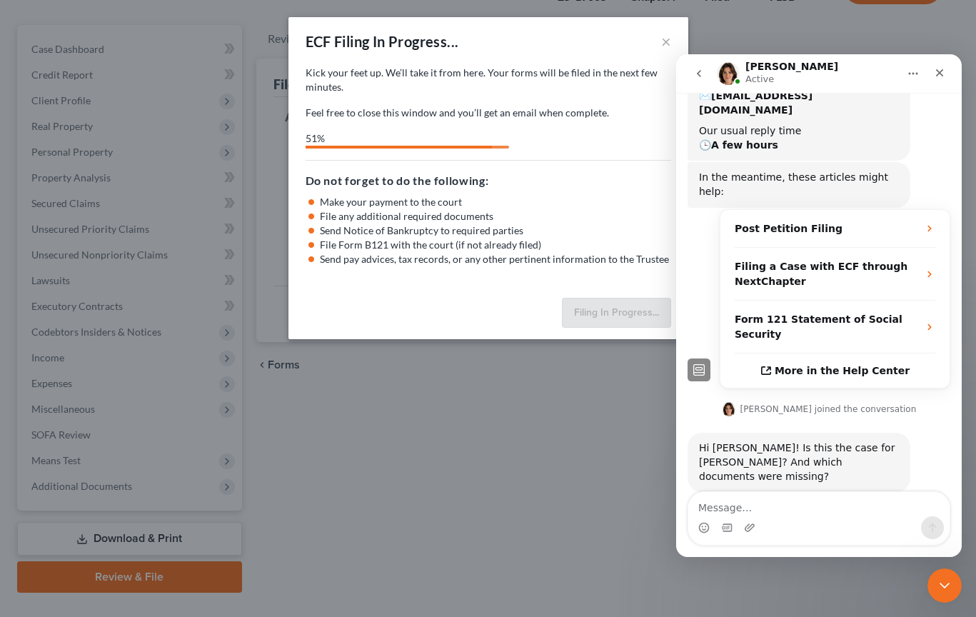
scroll to position [201, 0]
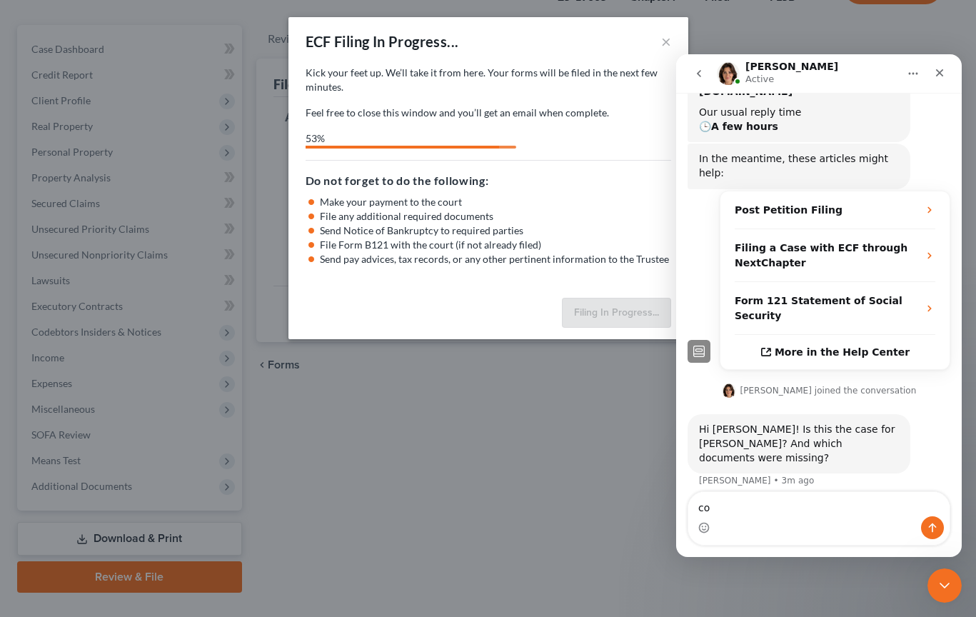
type textarea "c"
type textarea "certificate of course"
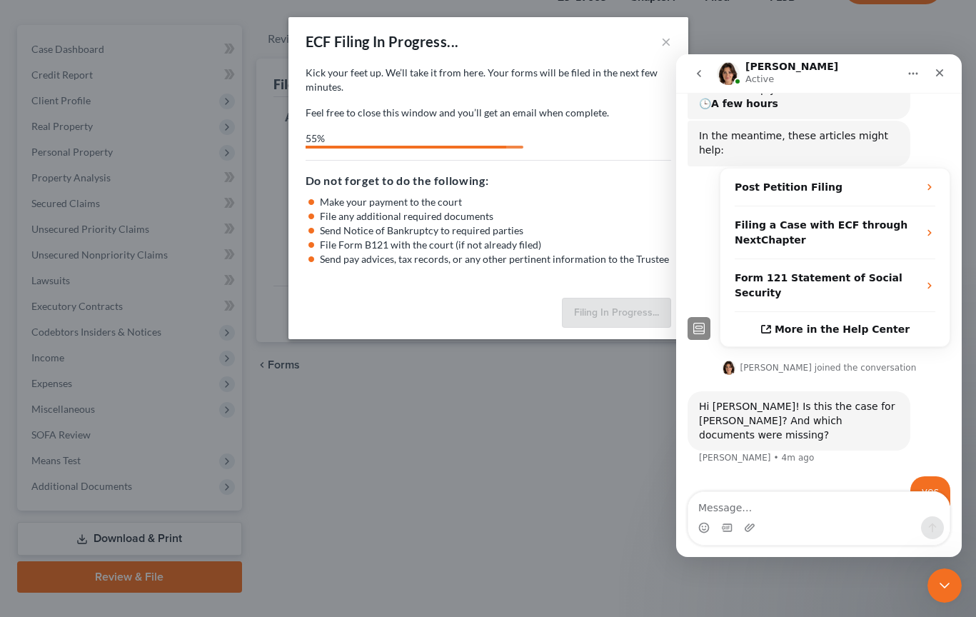
scroll to position [233, 0]
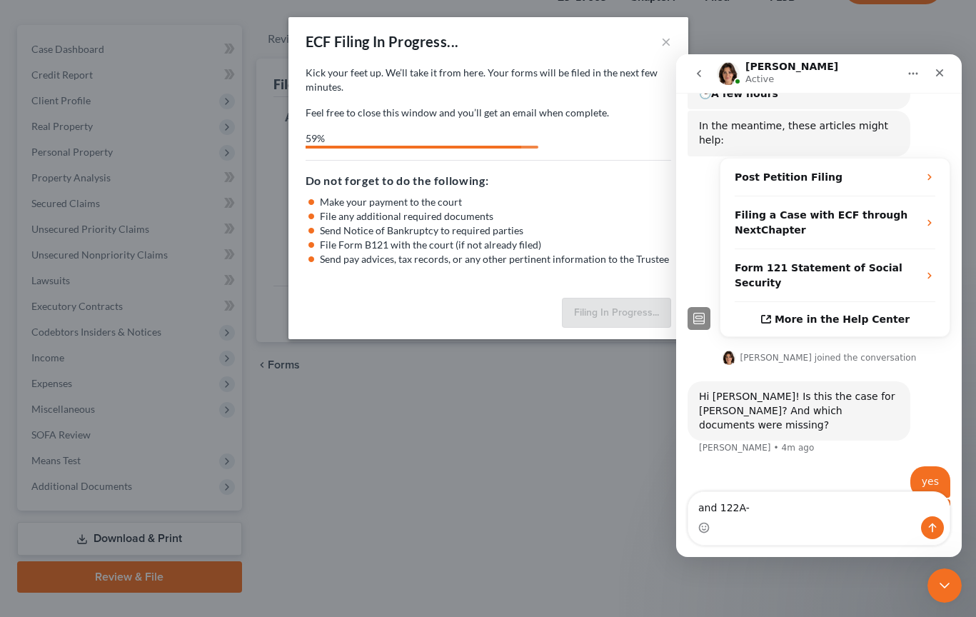
type textarea "and 122A-1"
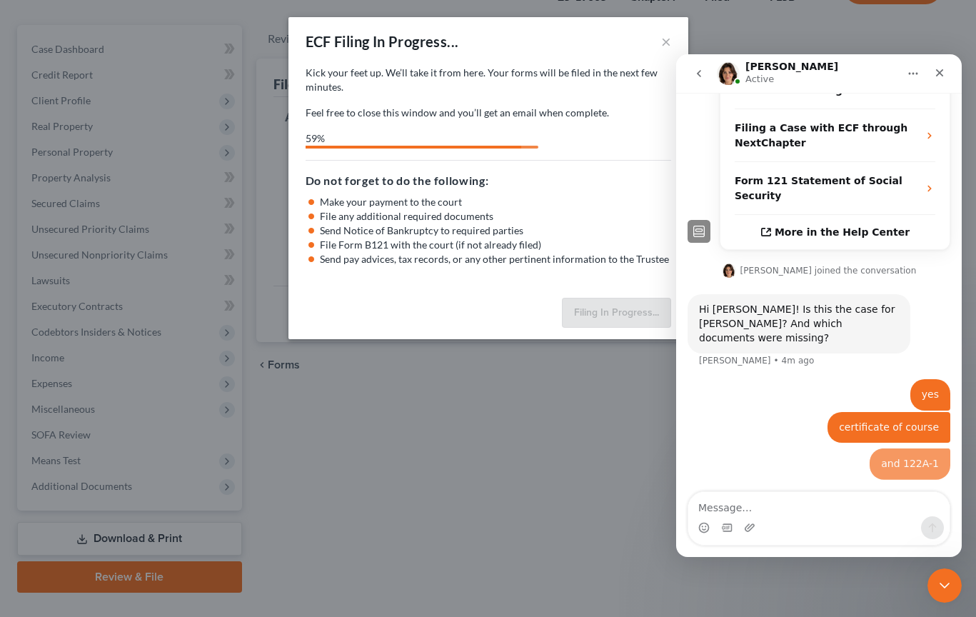
scroll to position [321, 0]
type textarea "i"
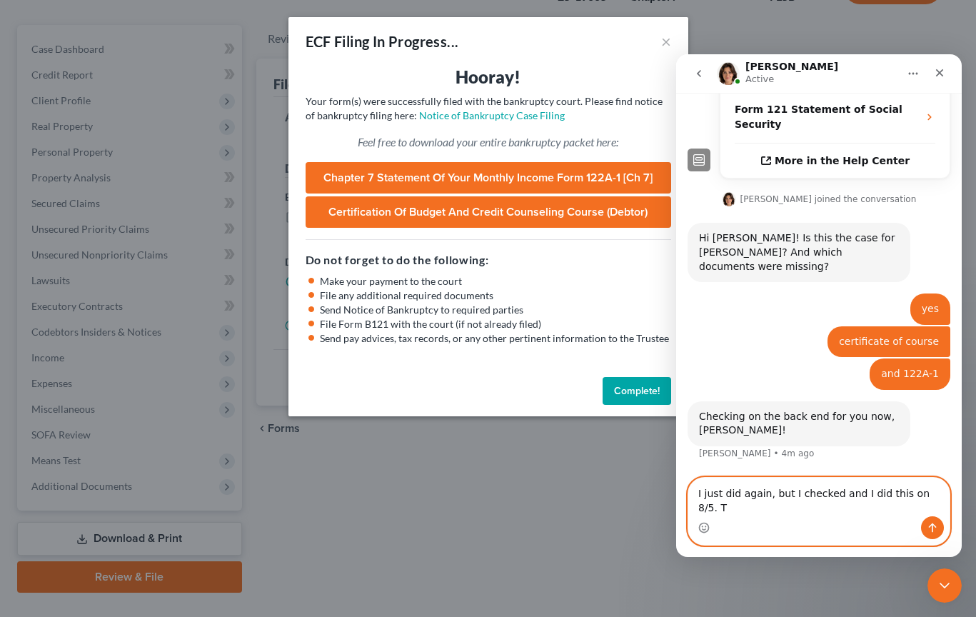
scroll to position [378, 0]
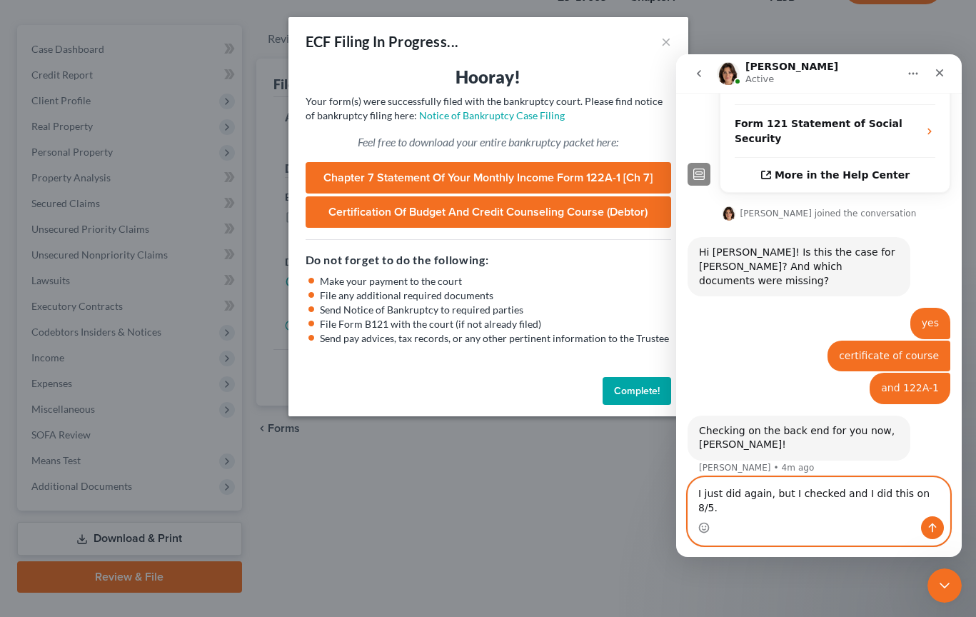
drag, startPoint x: 737, startPoint y: 508, endPoint x: 773, endPoint y: 496, distance: 38.6
click at [738, 508] on textarea "I just did again, but I checked and I did this on 8/5." at bounding box center [818, 497] width 261 height 39
drag, startPoint x: 843, startPoint y: 508, endPoint x: 855, endPoint y: 506, distance: 11.6
click at [844, 507] on textarea "I just did it again, but I checked and I did this on 8/5." at bounding box center [818, 497] width 261 height 39
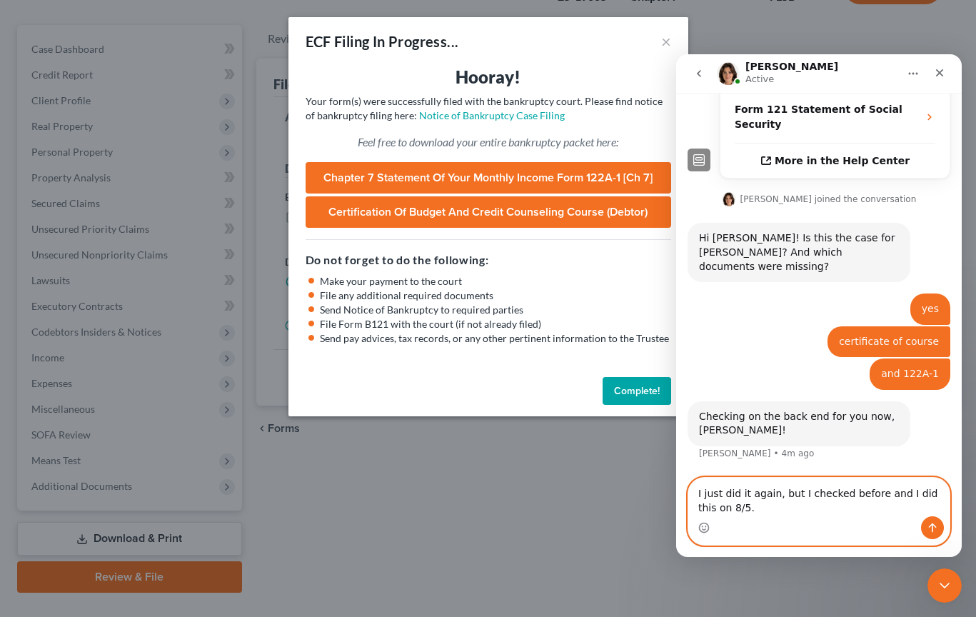
type textarea "I just did it again, but I checked before and I did this on 8/5."
click at [931, 523] on icon "Send a message…" at bounding box center [933, 527] width 8 height 9
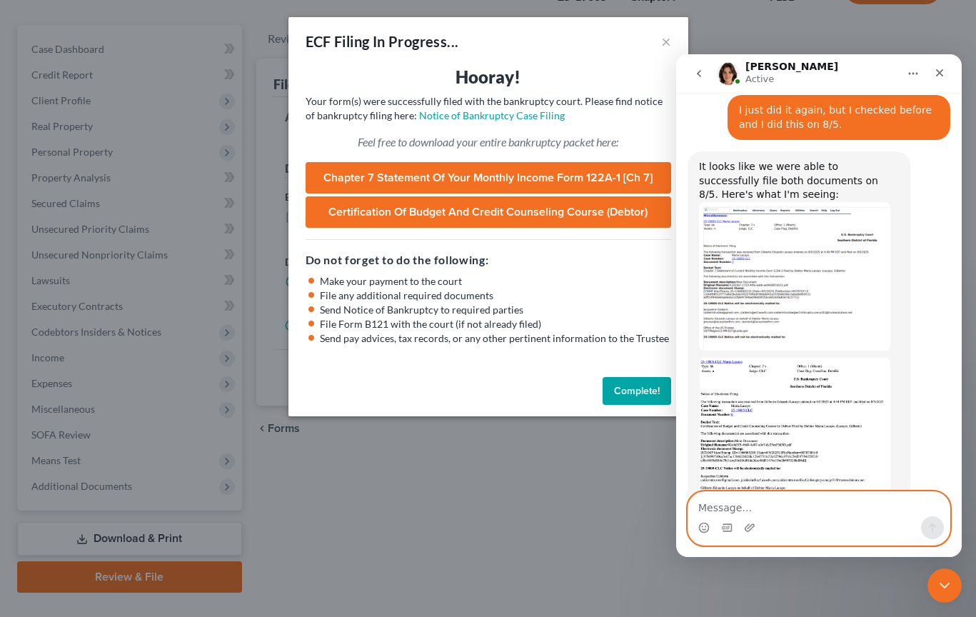
scroll to position [740, 0]
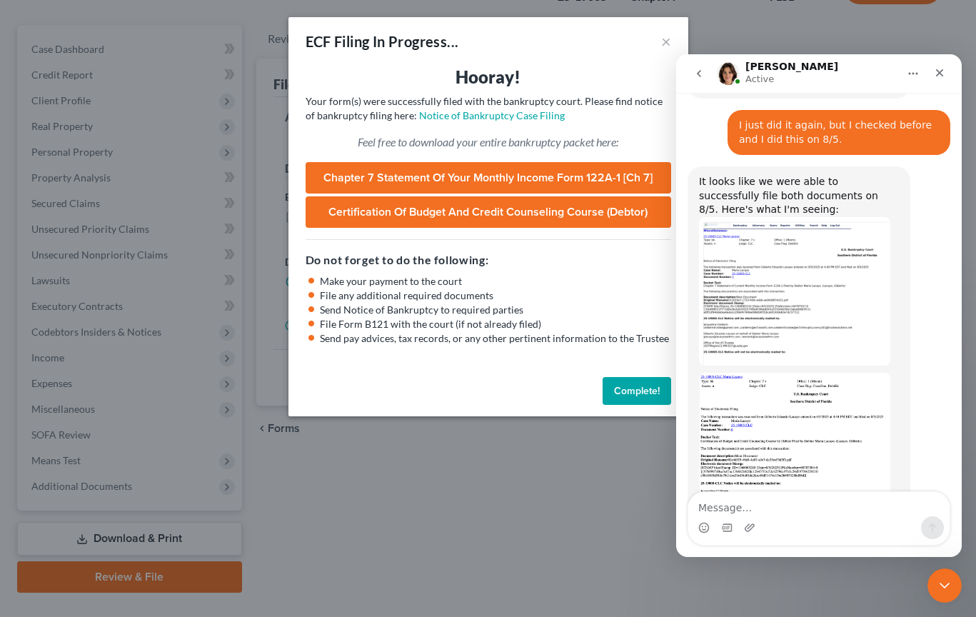
click at [808, 267] on img "Emma says…" at bounding box center [794, 291] width 191 height 149
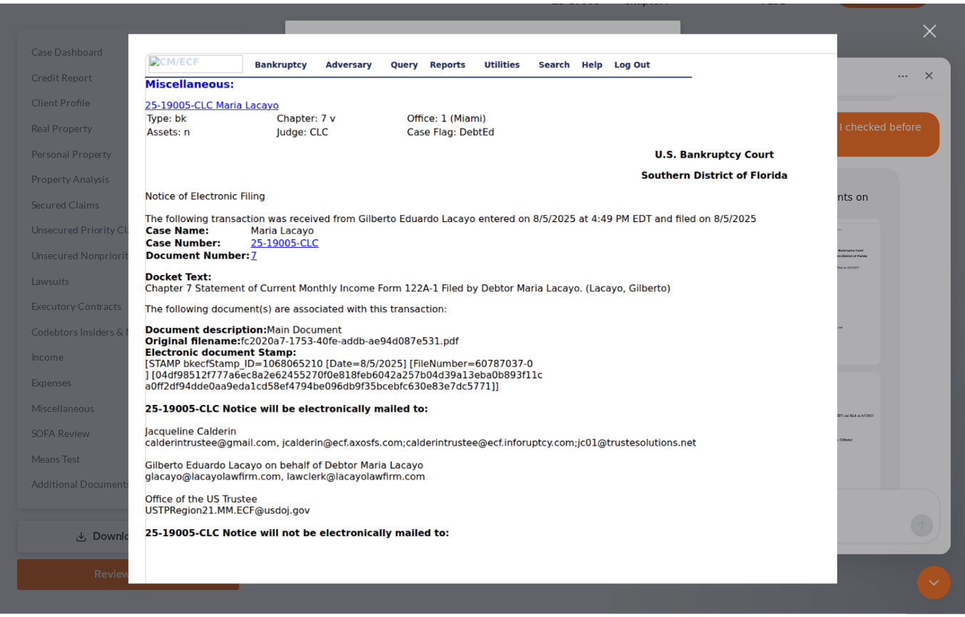
scroll to position [0, 0]
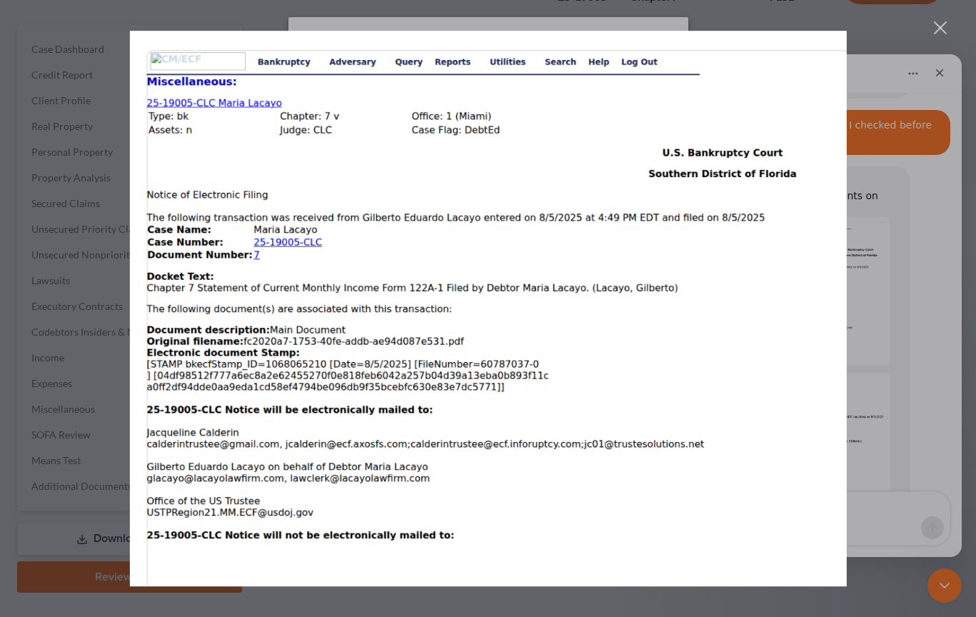
drag, startPoint x: 927, startPoint y: 52, endPoint x: 925, endPoint y: 44, distance: 8.4
click at [925, 44] on div "Intercom messenger" at bounding box center [488, 308] width 976 height 617
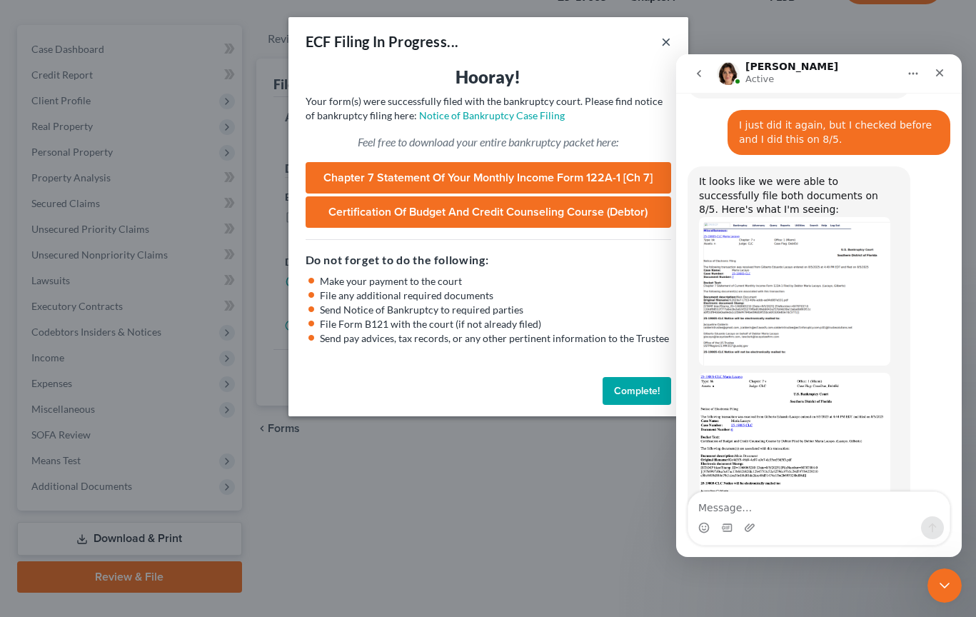
click at [665, 41] on button "×" at bounding box center [666, 41] width 10 height 17
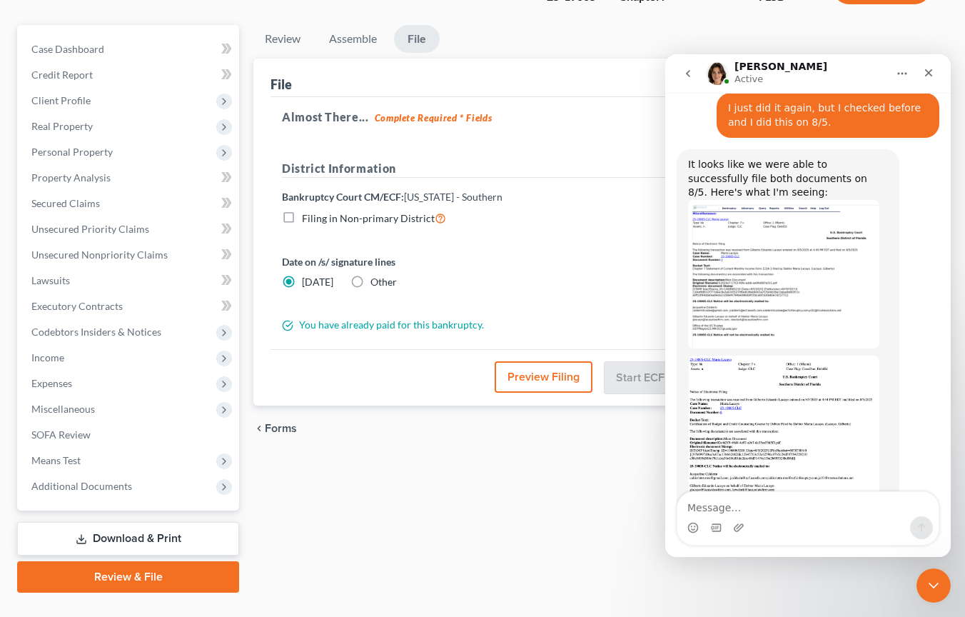
scroll to position [765, 0]
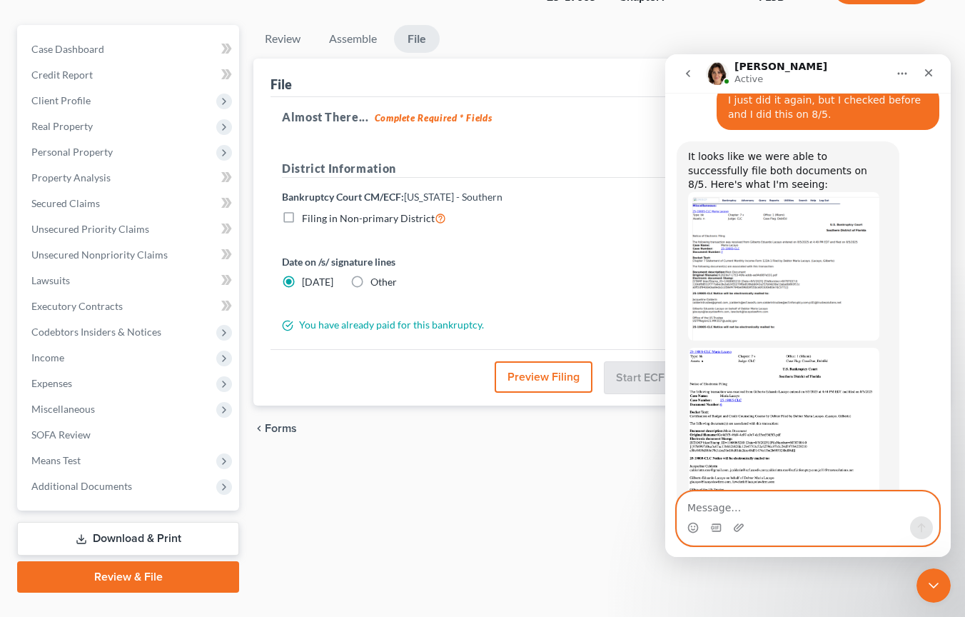
click at [731, 506] on textarea "Message…" at bounding box center [808, 504] width 261 height 24
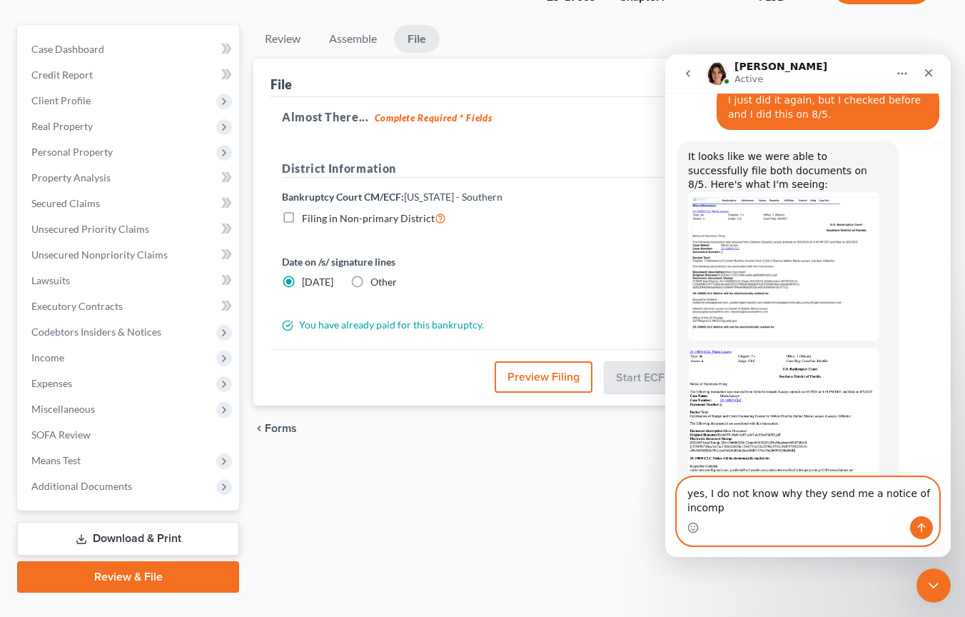
scroll to position [779, 0]
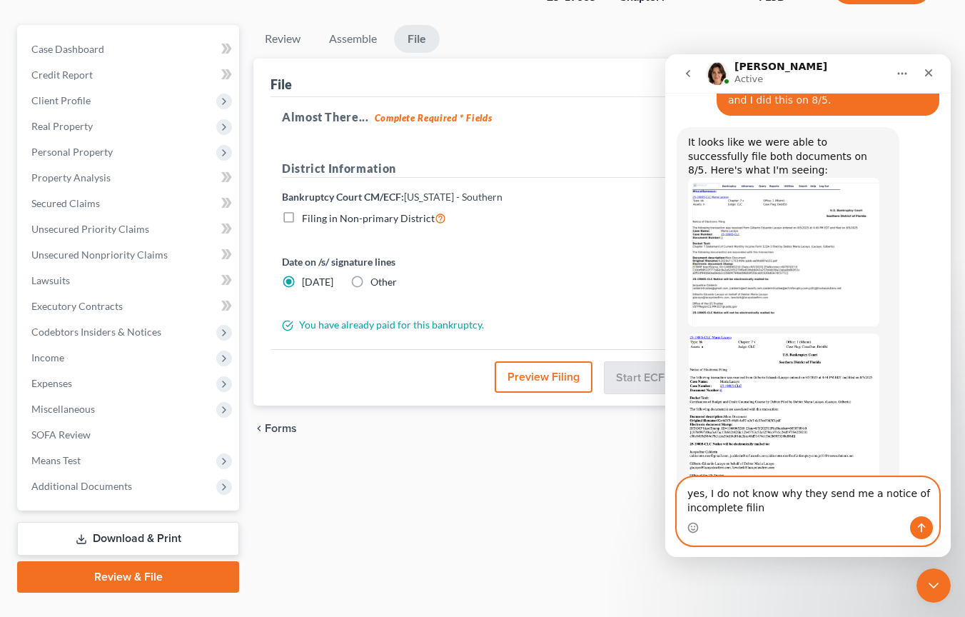
type textarea "yes, I do not know why they send me a notice of incomplete filing"
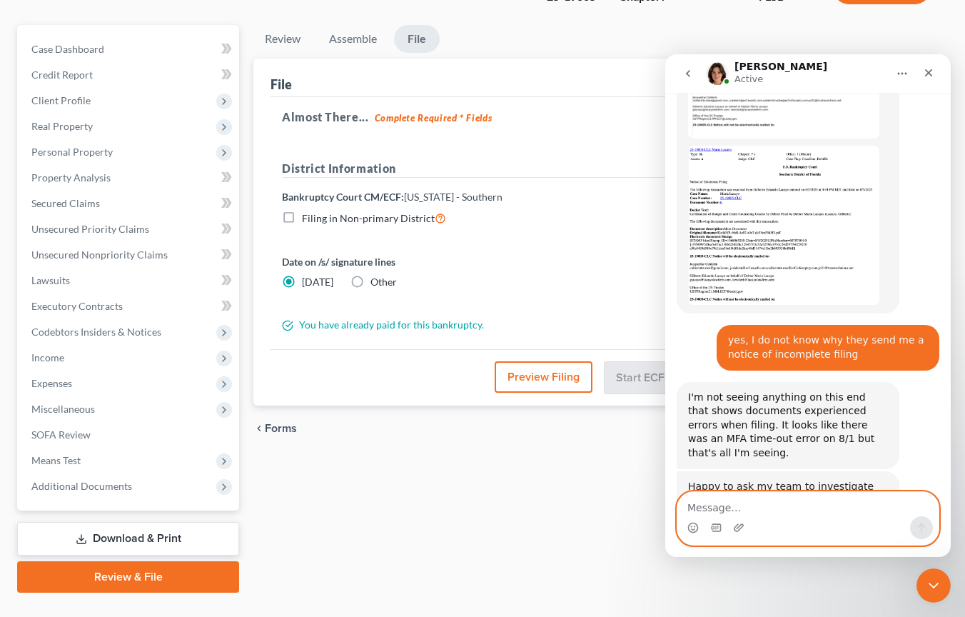
scroll to position [966, 0]
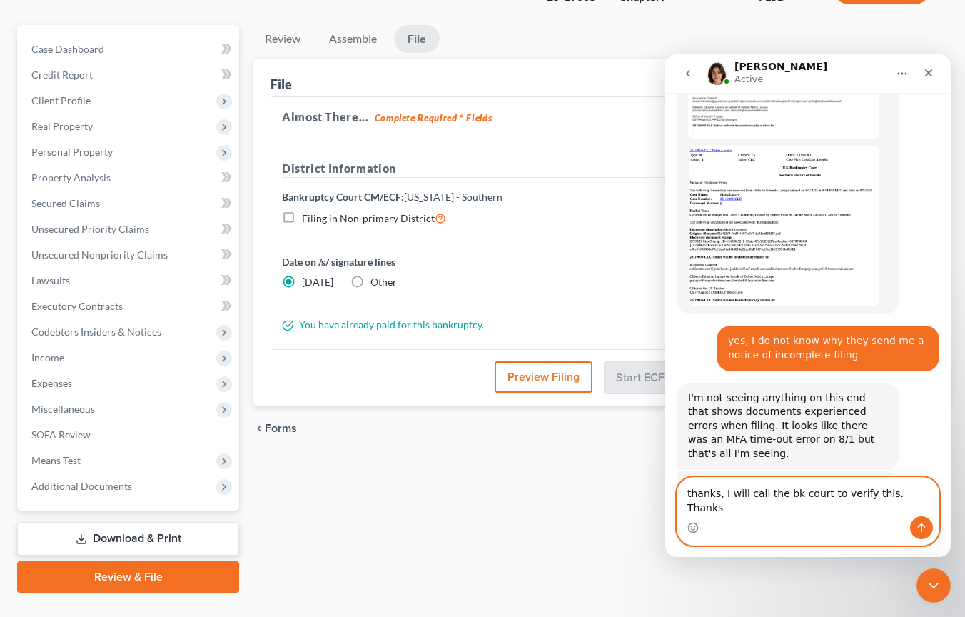
type textarea "thanks, I will call the bk court to verify this. Thanks!"
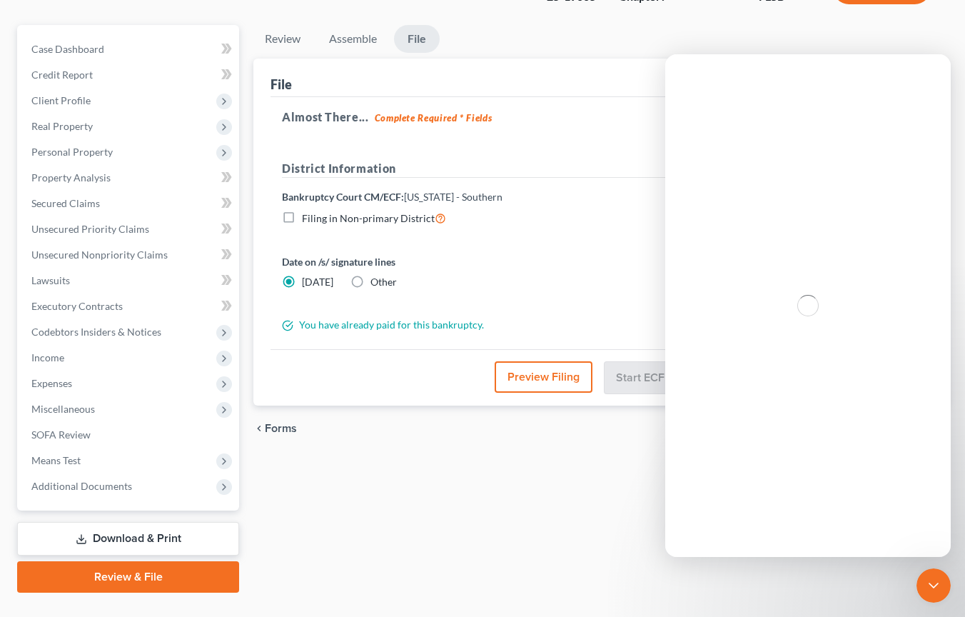
scroll to position [0, 0]
